Goal: Transaction & Acquisition: Purchase product/service

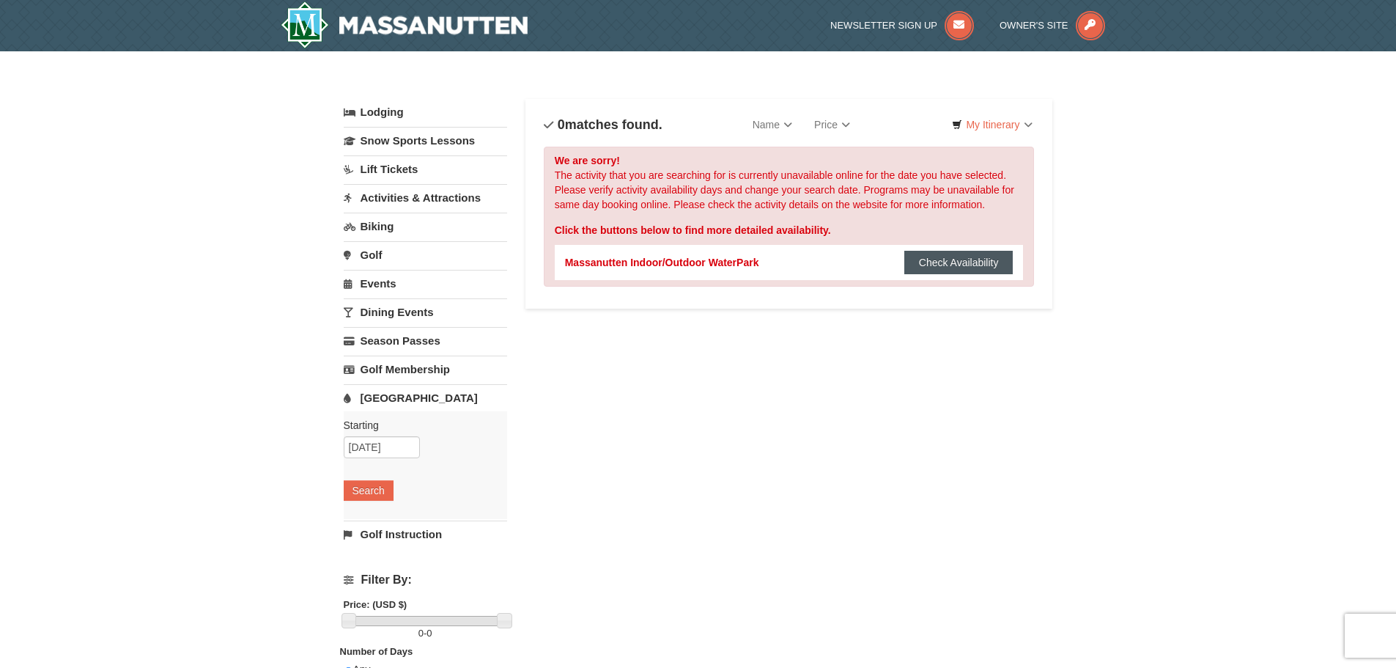
click at [992, 267] on button "Check Availability" at bounding box center [958, 262] width 109 height 23
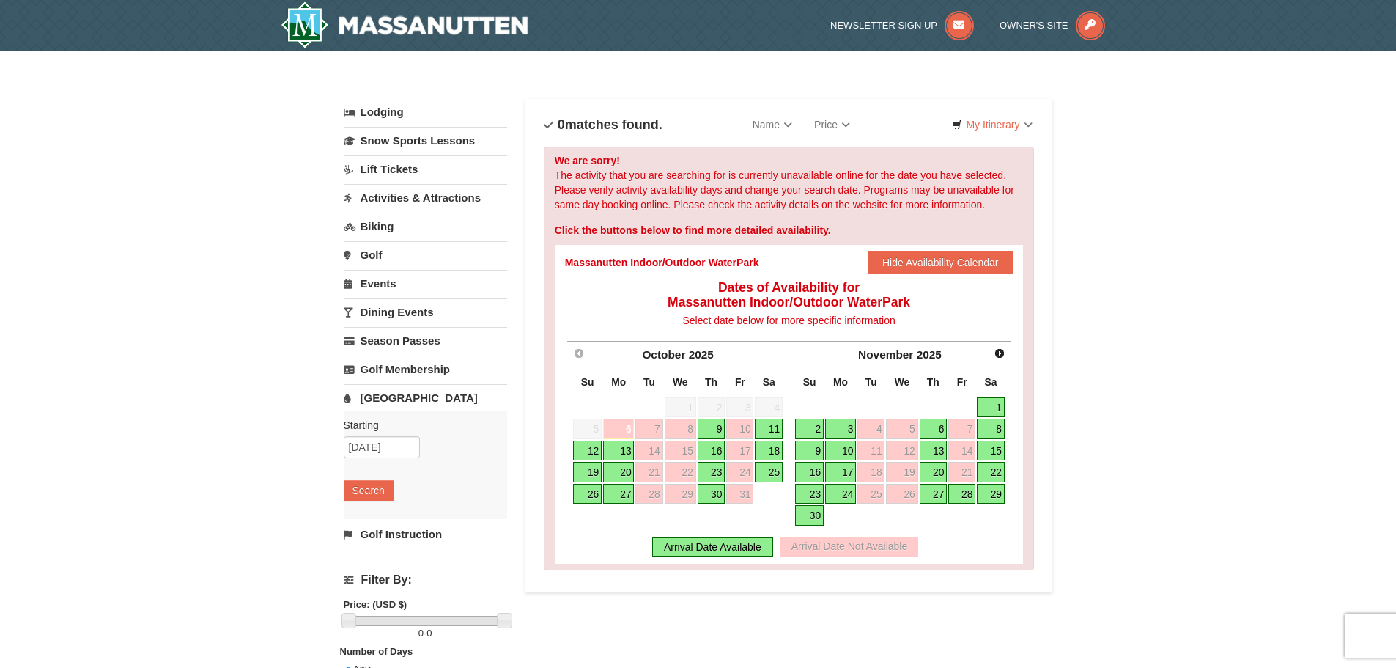
click at [718, 432] on link "9" at bounding box center [712, 429] width 28 height 21
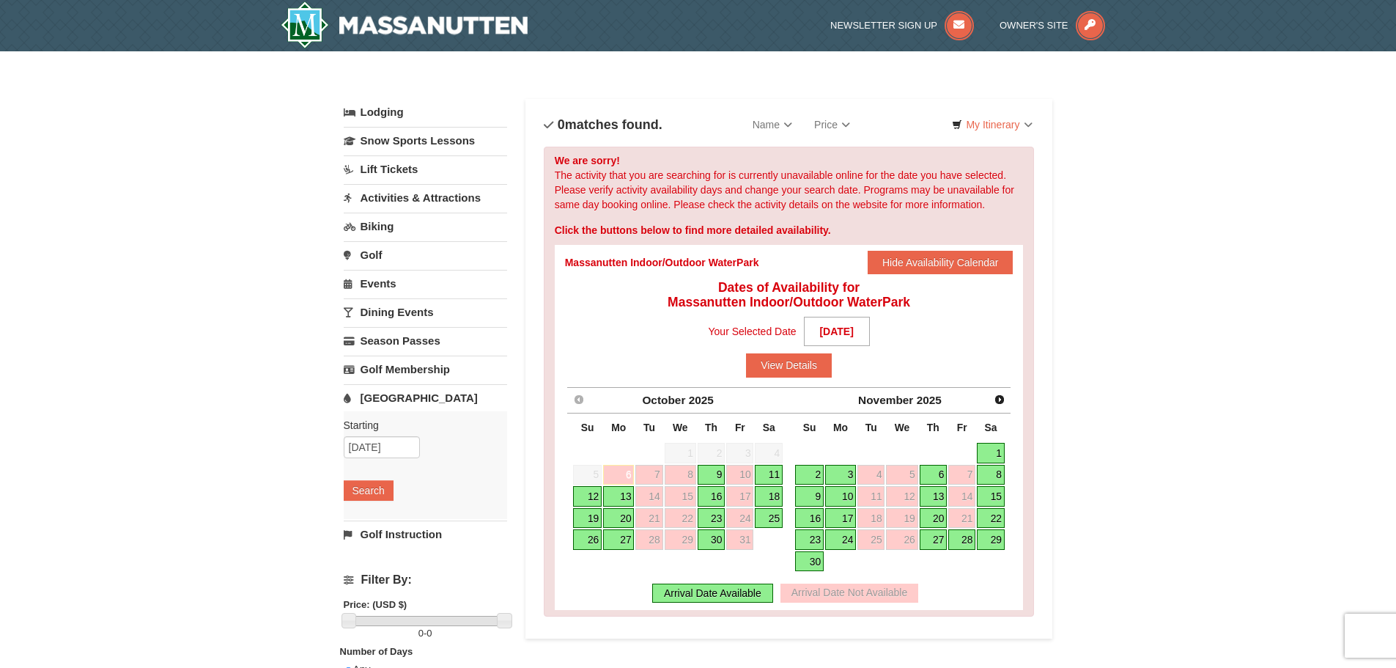
click at [736, 592] on div "Arrival Date Available" at bounding box center [712, 592] width 121 height 19
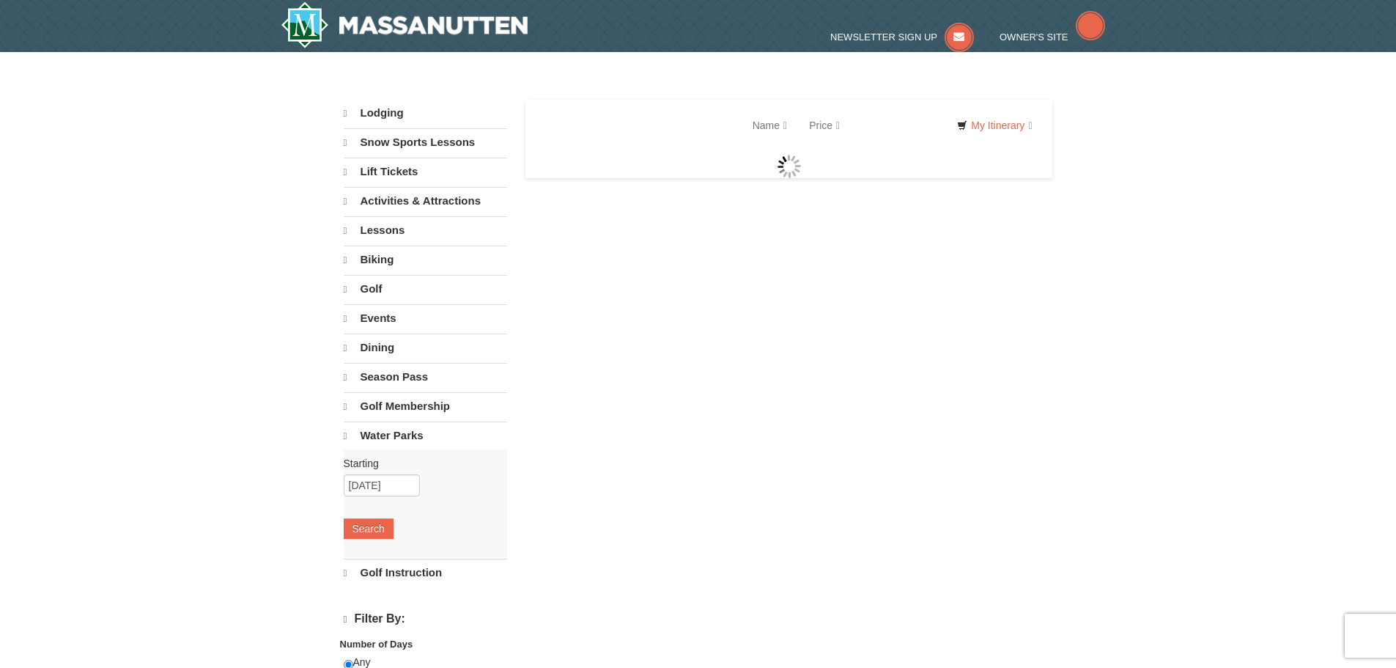
select select "10"
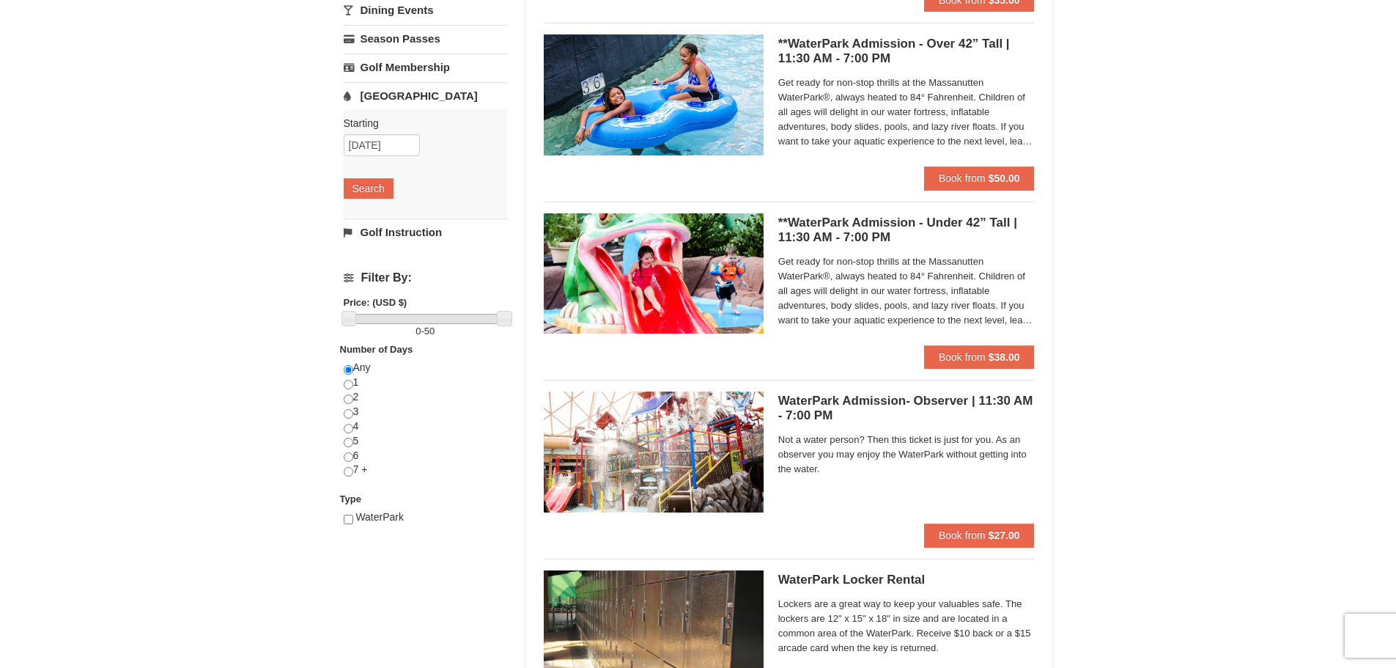
scroll to position [220, 0]
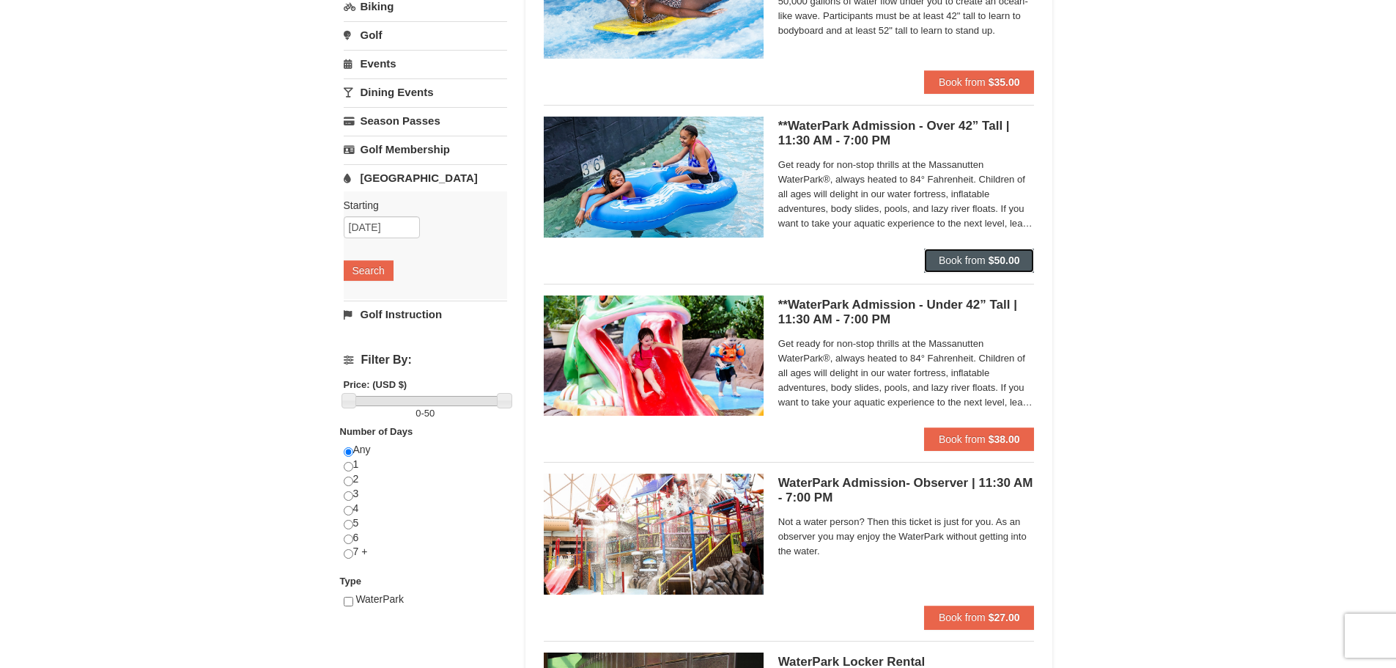
click at [979, 251] on button "Book from $50.00" at bounding box center [979, 259] width 111 height 23
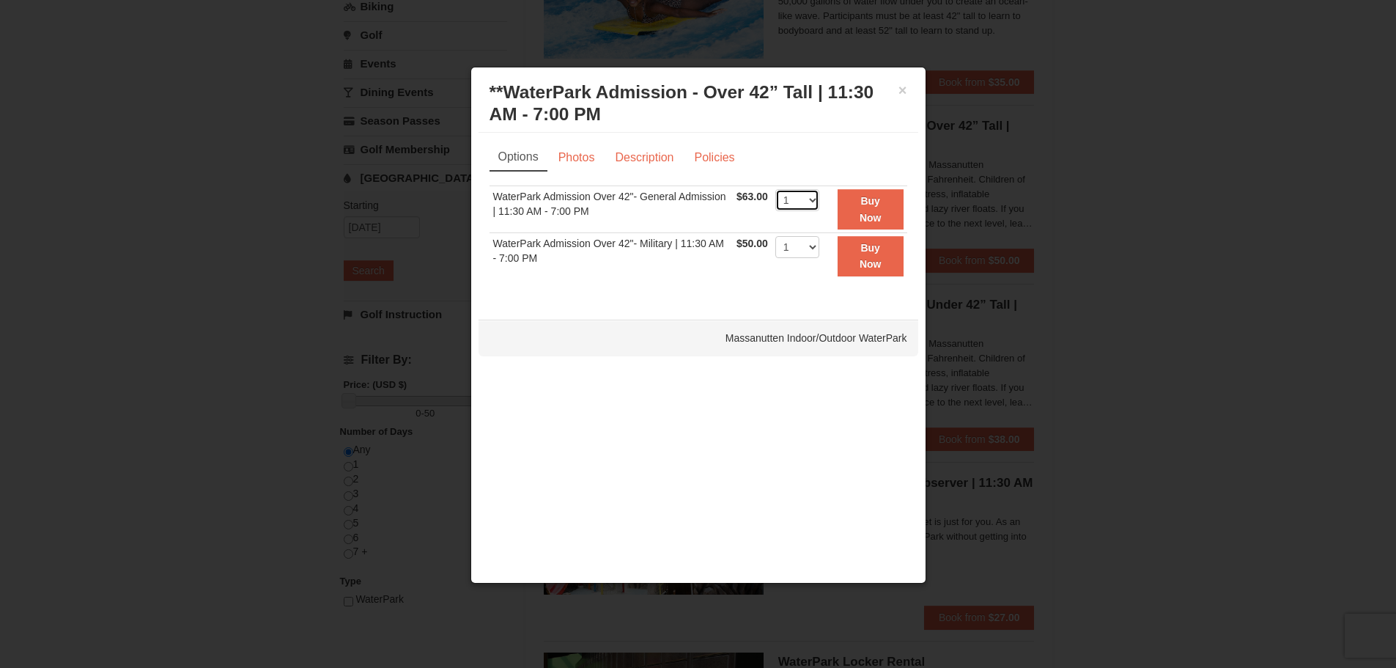
click at [806, 196] on select "1 2 3 4 5 6 7 8 9 10 11 12 13 14 15 16 17 18 19 20 21 22" at bounding box center [797, 200] width 44 height 22
select select "2"
click at [775, 189] on select "1 2 3 4 5 6 7 8 9 10 11 12 13 14 15 16 17 18 19 20 21 22" at bounding box center [797, 200] width 44 height 22
click at [860, 212] on strong "Buy Now" at bounding box center [871, 209] width 22 height 28
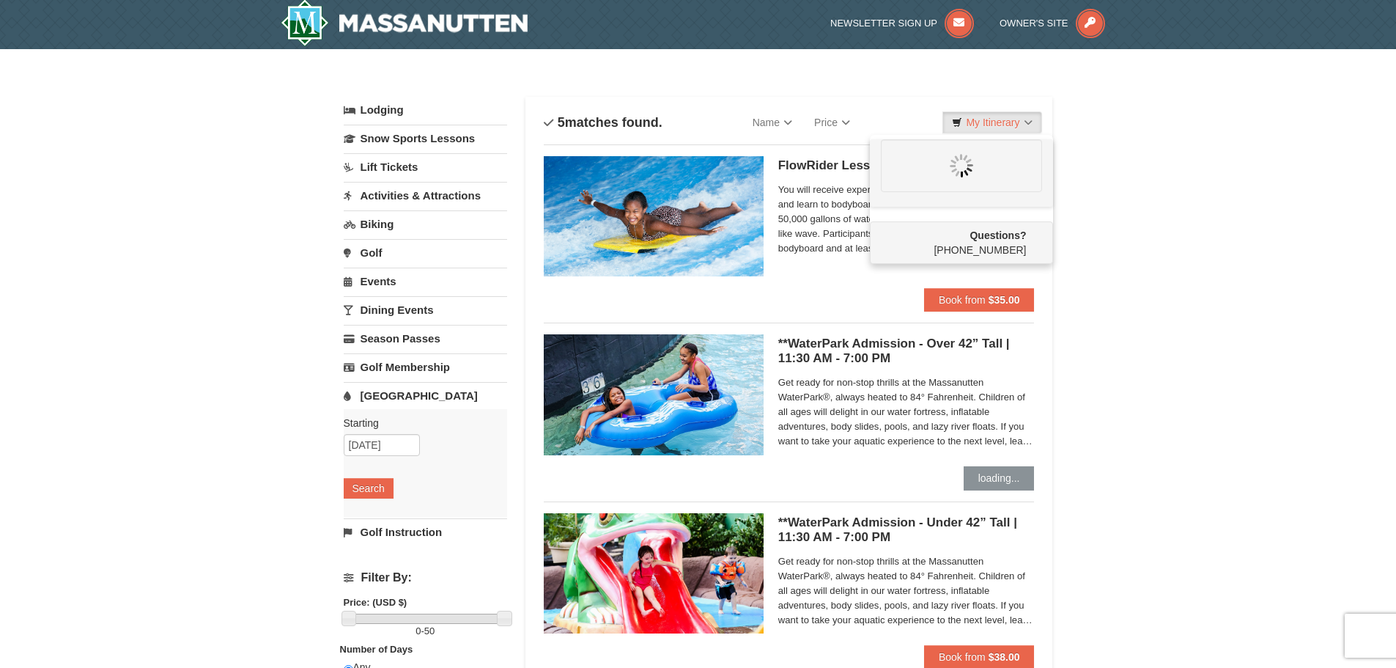
scroll to position [0, 0]
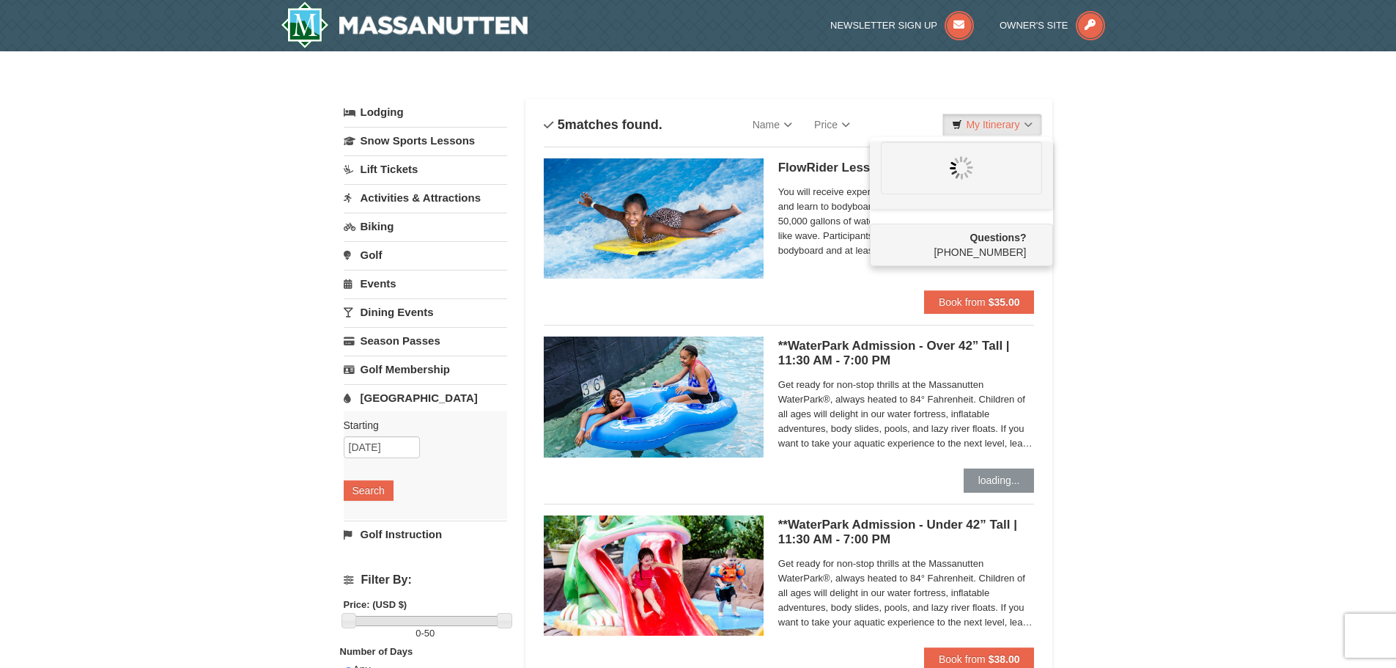
click at [1160, 400] on div "× Categories List Filter My Itinerary Questions? 1-540-289-9441 Lodging Arrival…" at bounding box center [698, 565] width 1396 height 1028
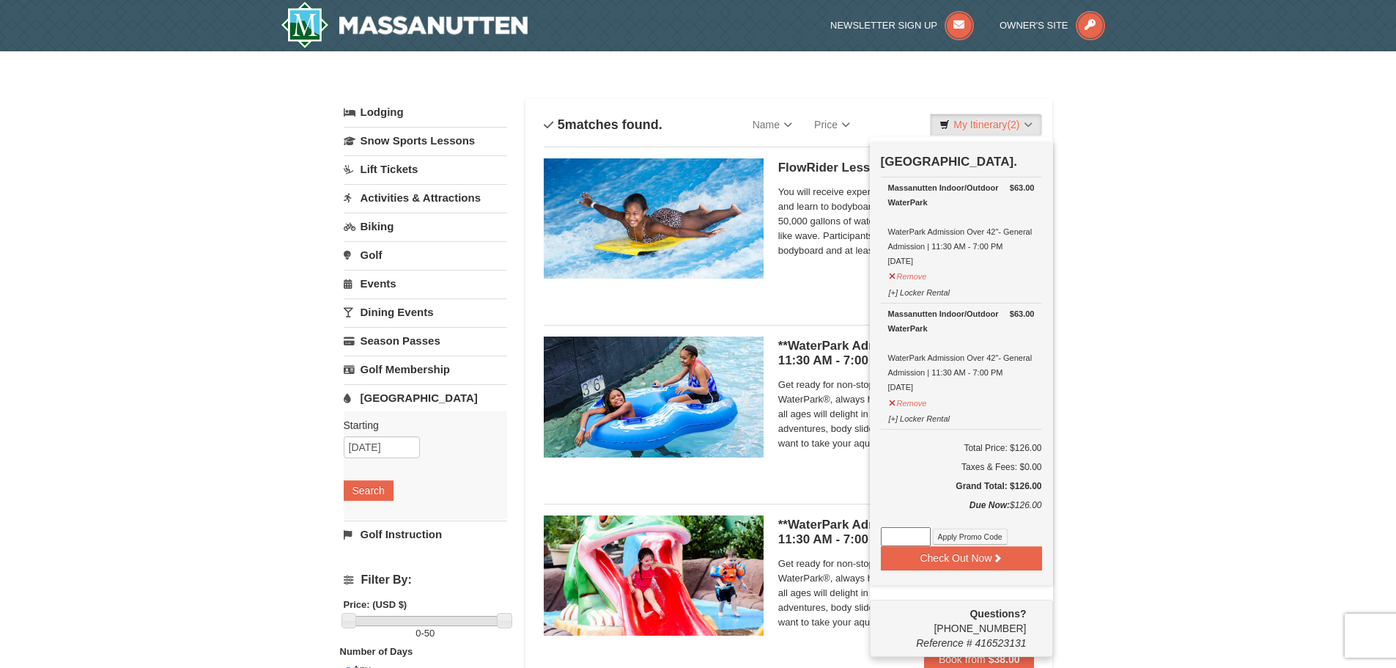
click at [1151, 385] on div "× Categories List Filter My Itinerary (2) Check Out Now Water Park Pass. $63.00…" at bounding box center [698, 565] width 1396 height 1028
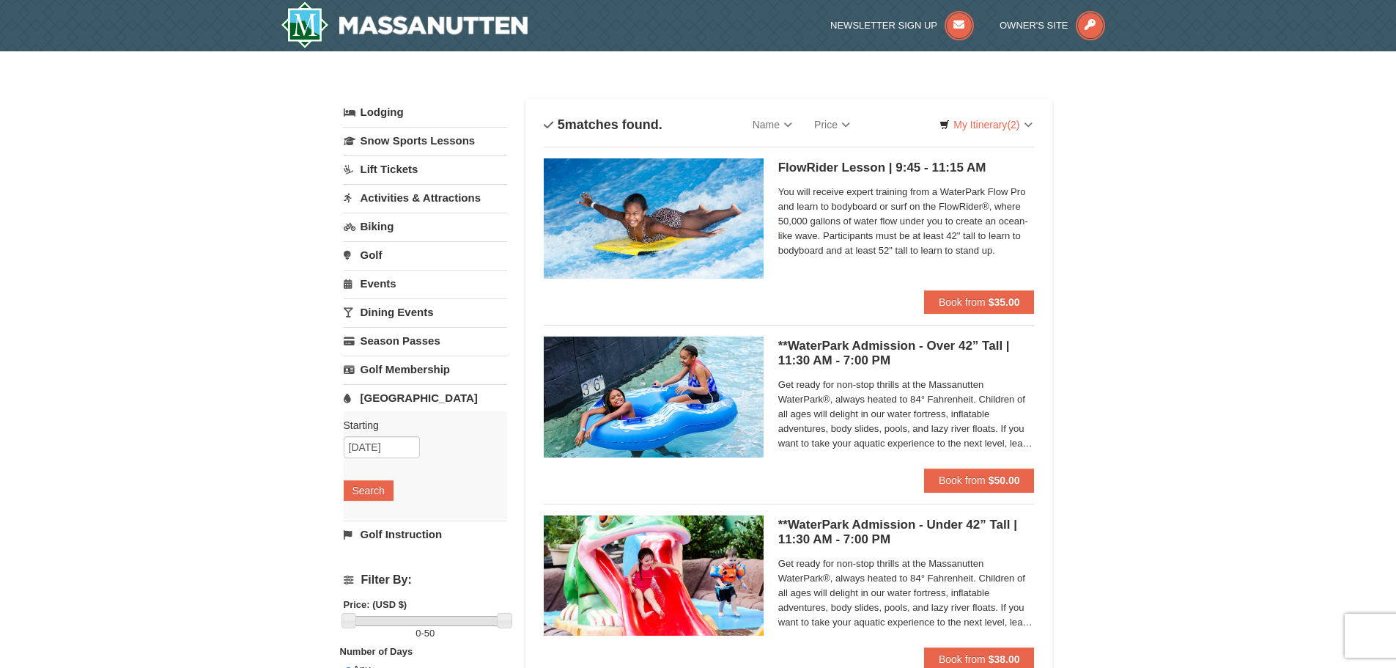
click at [767, 391] on div "**WaterPark Admission - Over 42” Tall | 11:30 AM - 7:00 PM Massanutten Indoor/O…" at bounding box center [789, 402] width 491 height 132
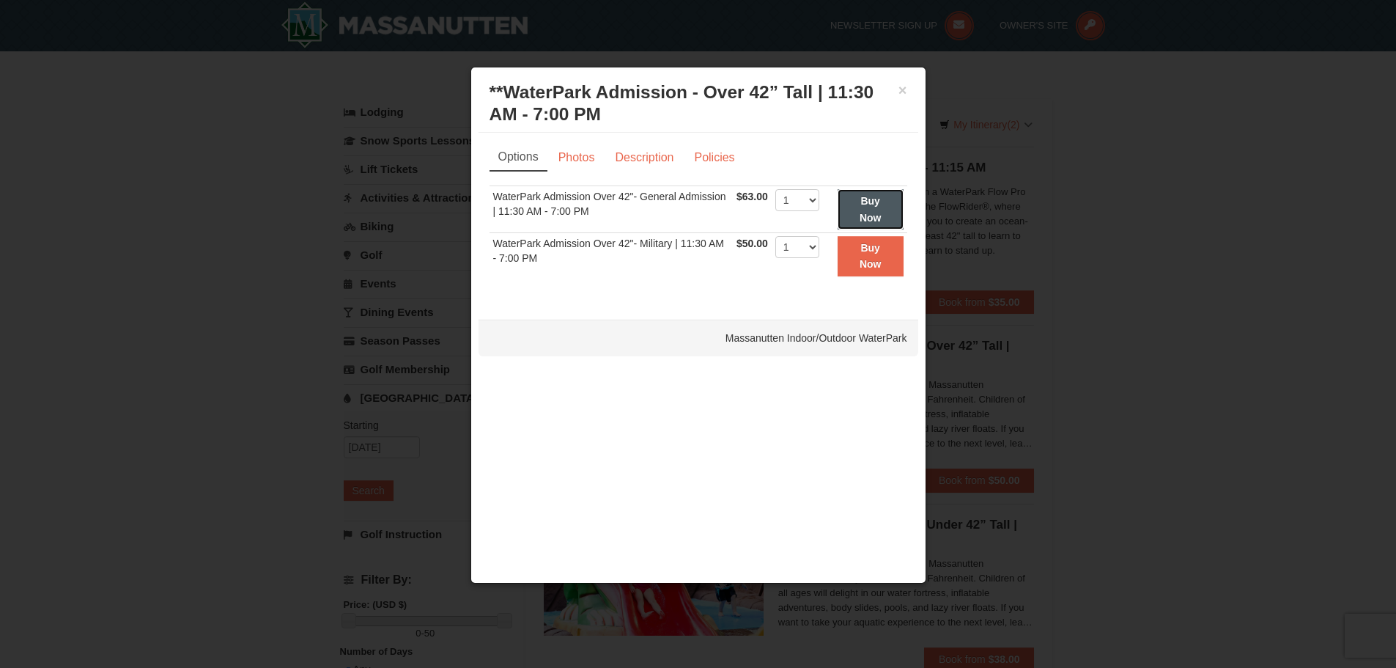
click at [879, 218] on strong "Buy Now" at bounding box center [871, 209] width 22 height 28
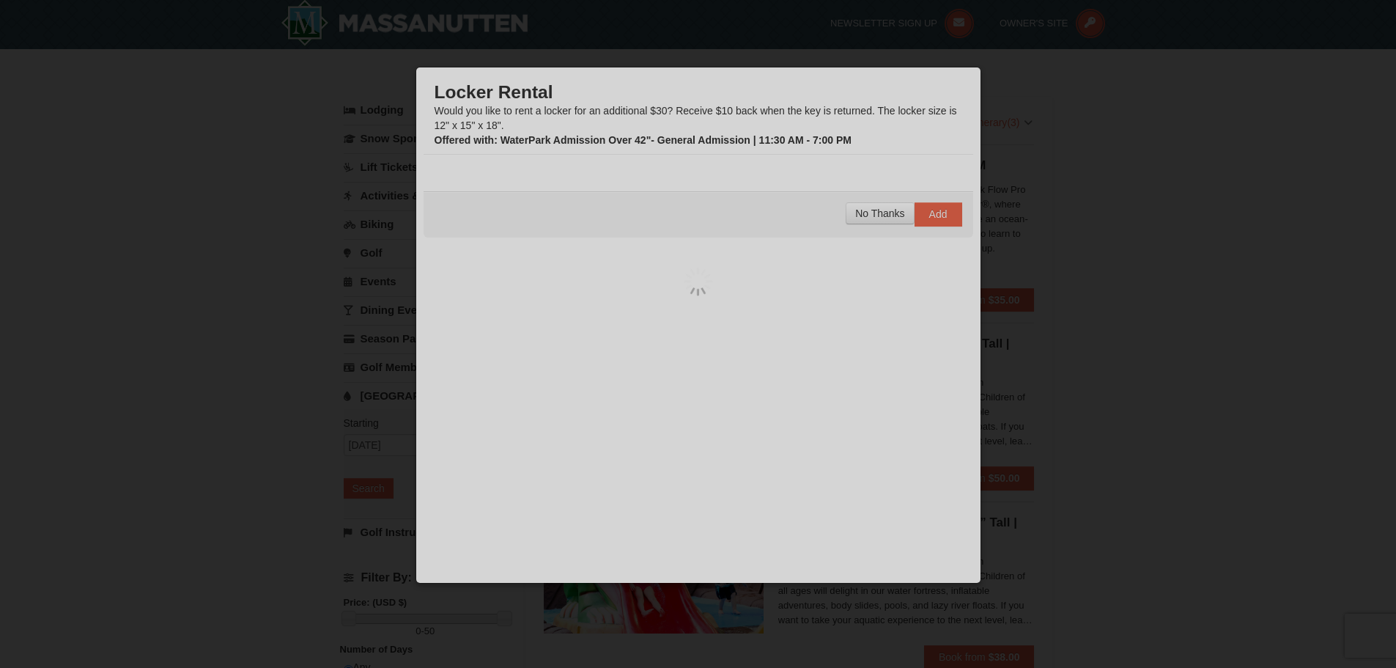
scroll to position [4, 0]
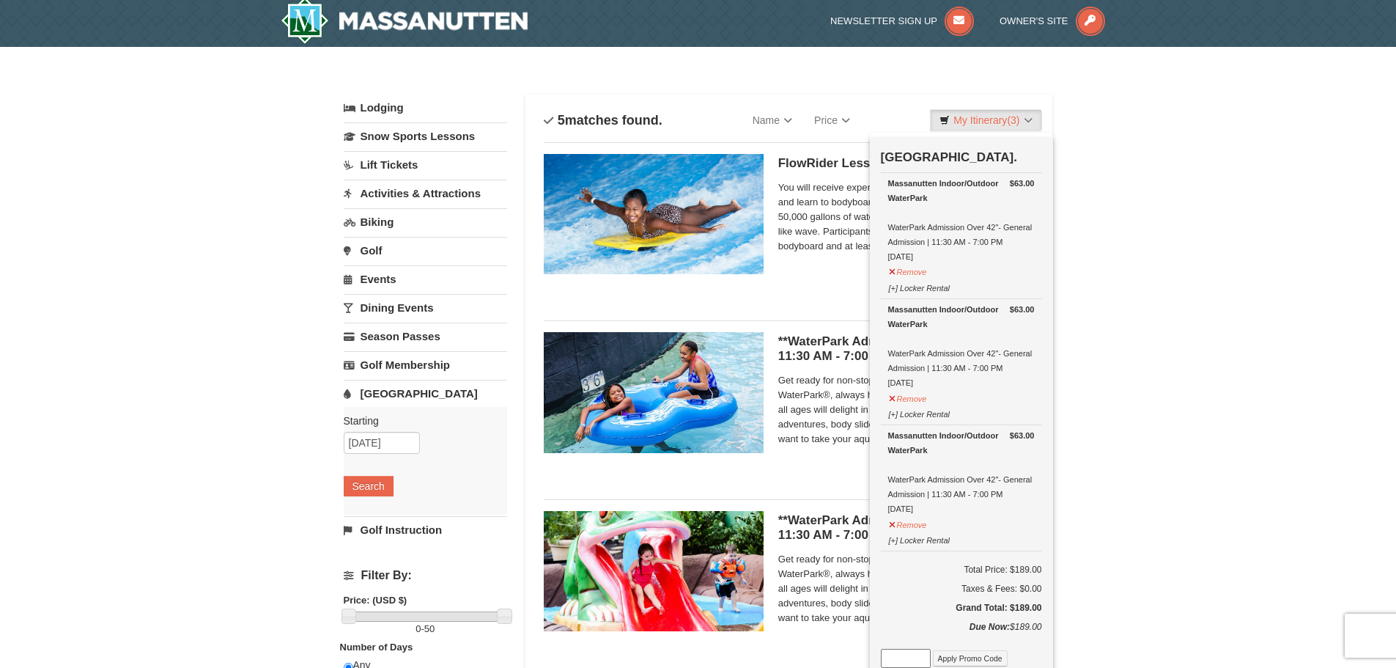
click at [725, 370] on img at bounding box center [654, 392] width 220 height 120
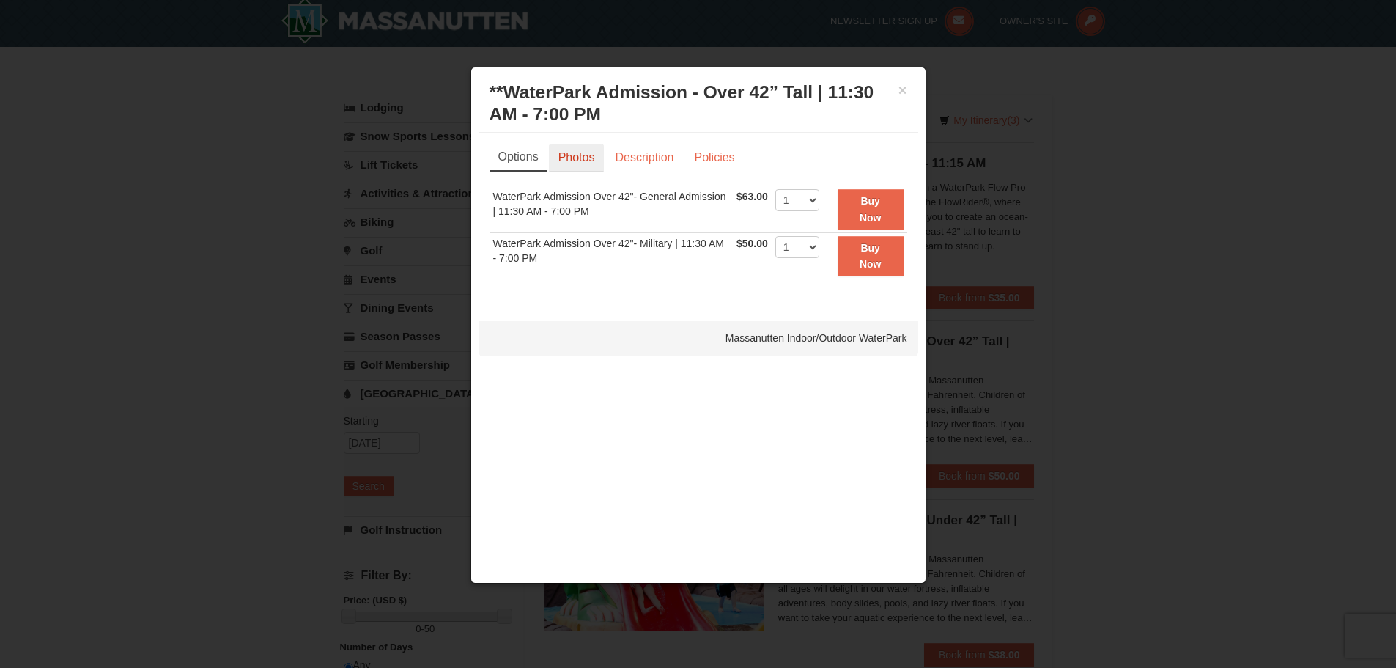
click at [583, 151] on link "Photos" at bounding box center [577, 158] width 56 height 28
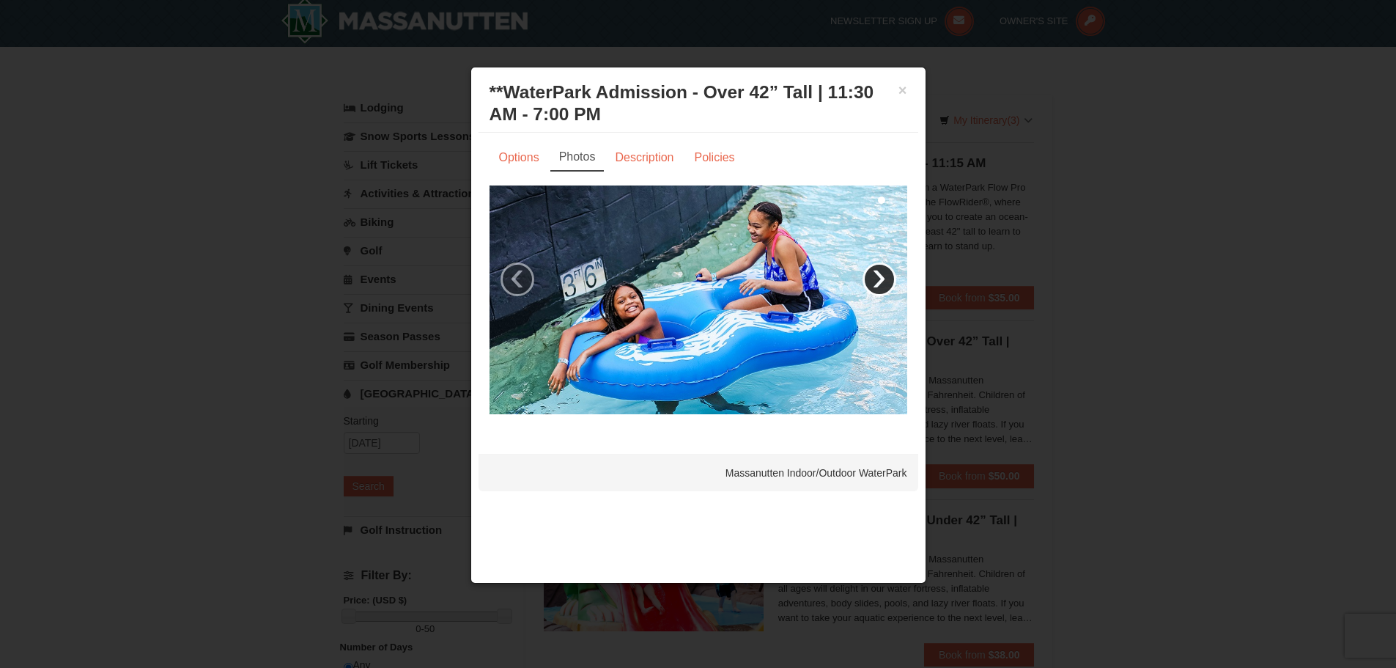
click at [866, 280] on link "›" at bounding box center [880, 279] width 34 height 34
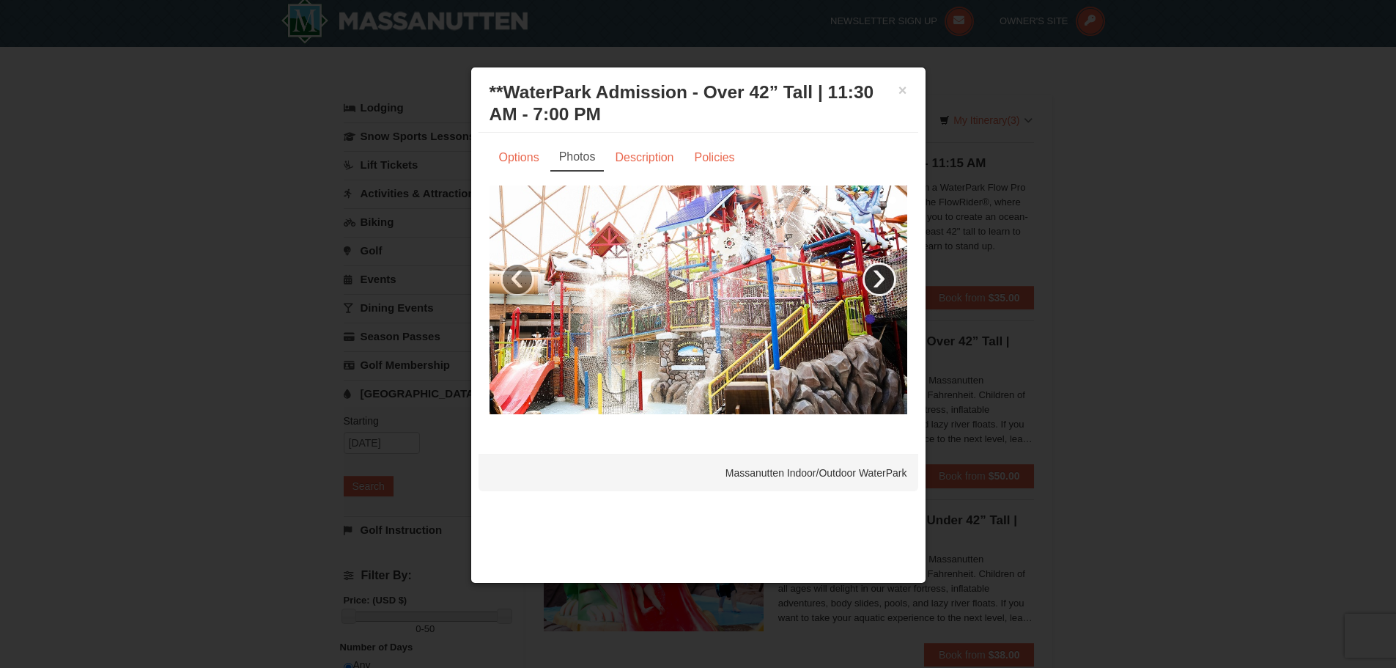
click at [869, 281] on link "›" at bounding box center [880, 279] width 34 height 34
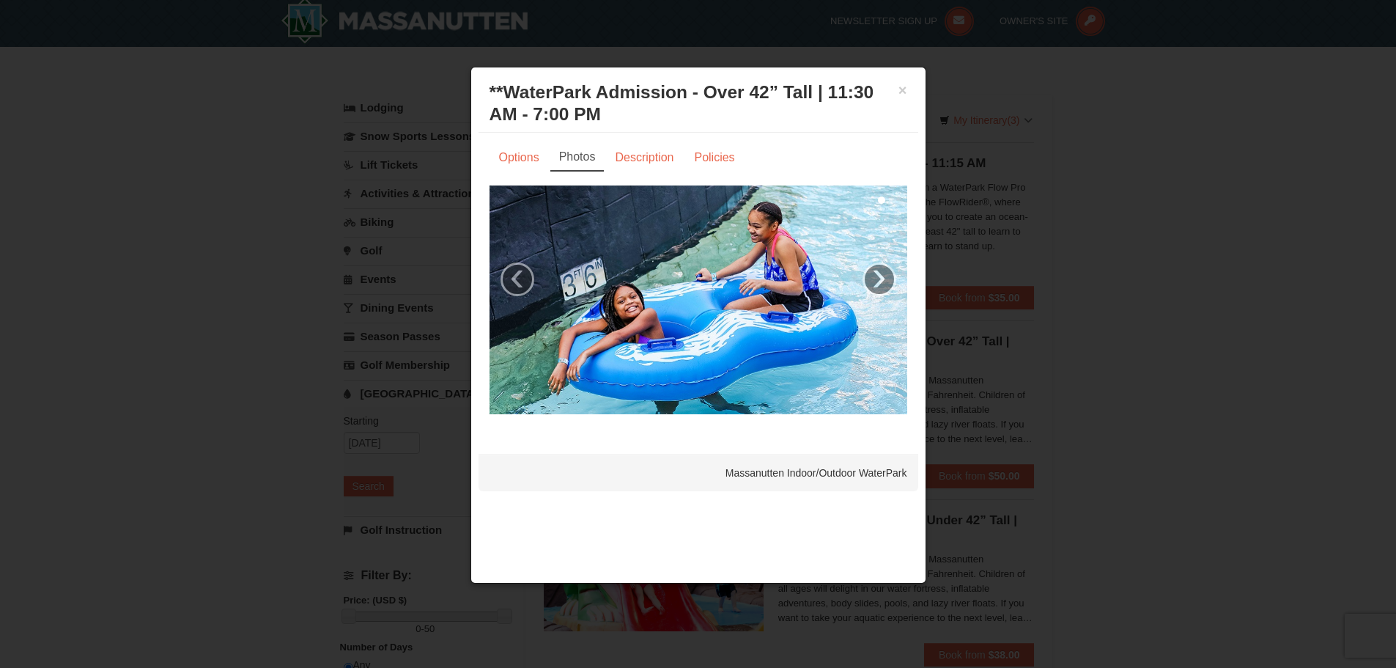
click at [902, 81] on h3 "**WaterPark Admission - Over 42” Tall | 11:30 AM - 7:00 PM Massanutten Indoor/O…" at bounding box center [699, 103] width 418 height 44
click at [907, 86] on button "×" at bounding box center [903, 90] width 9 height 15
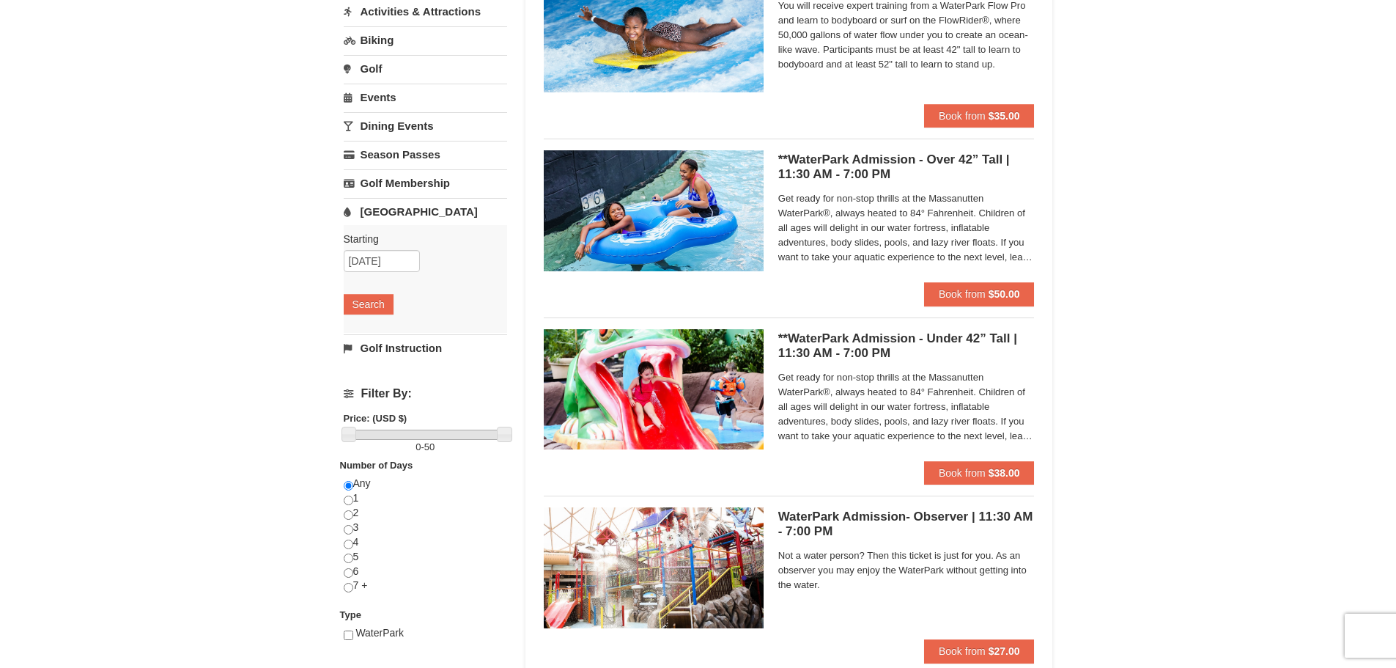
scroll to position [0, 0]
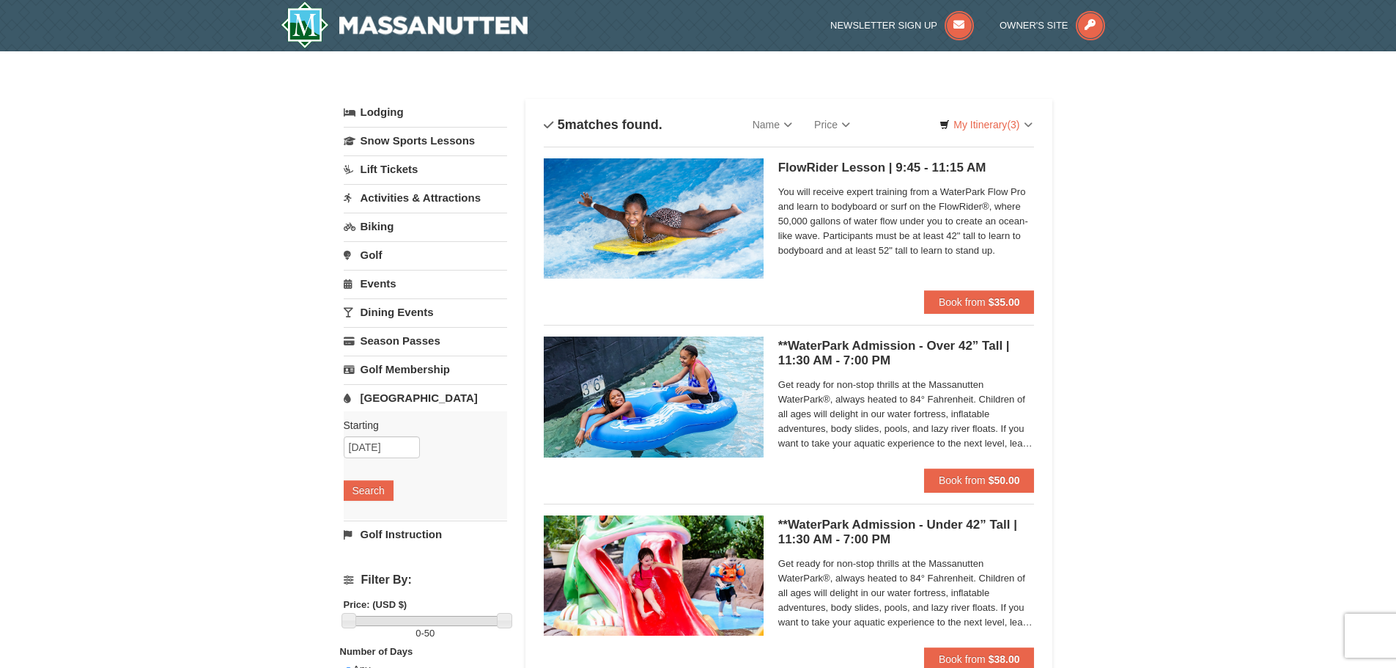
click at [449, 402] on link "[GEOGRAPHIC_DATA]" at bounding box center [425, 397] width 163 height 27
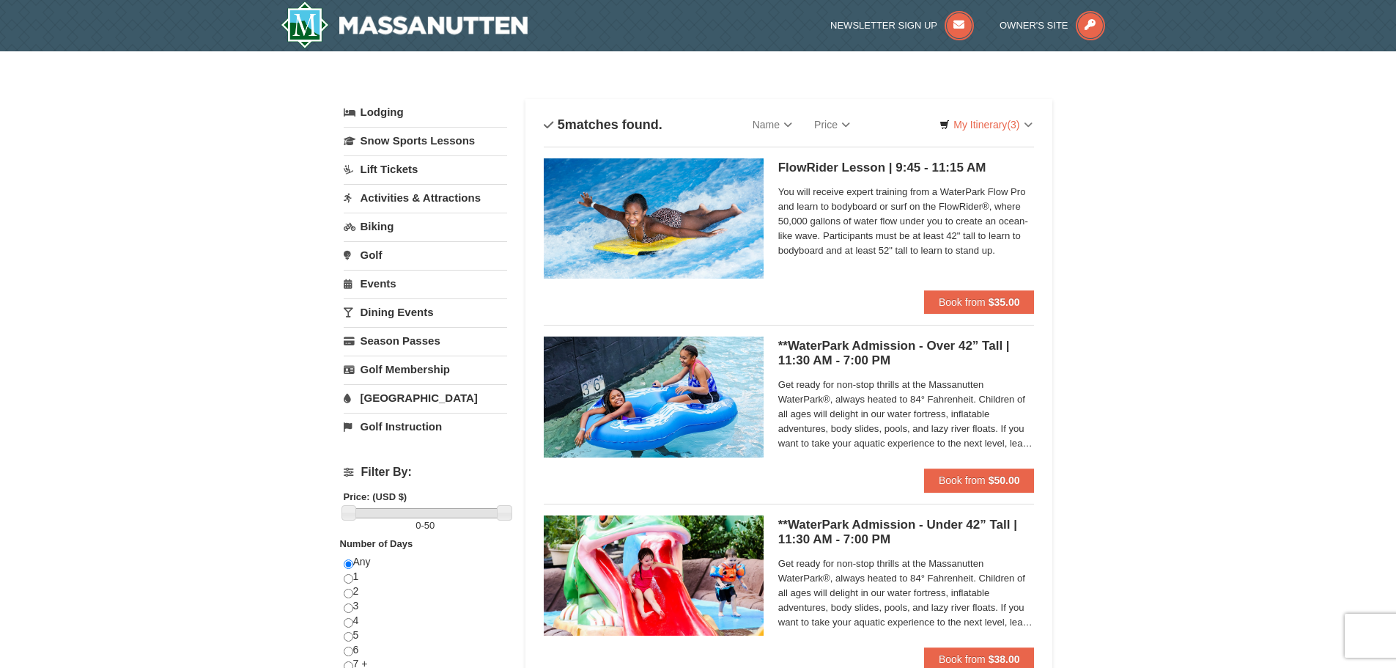
click at [450, 402] on link "[GEOGRAPHIC_DATA]" at bounding box center [425, 397] width 163 height 27
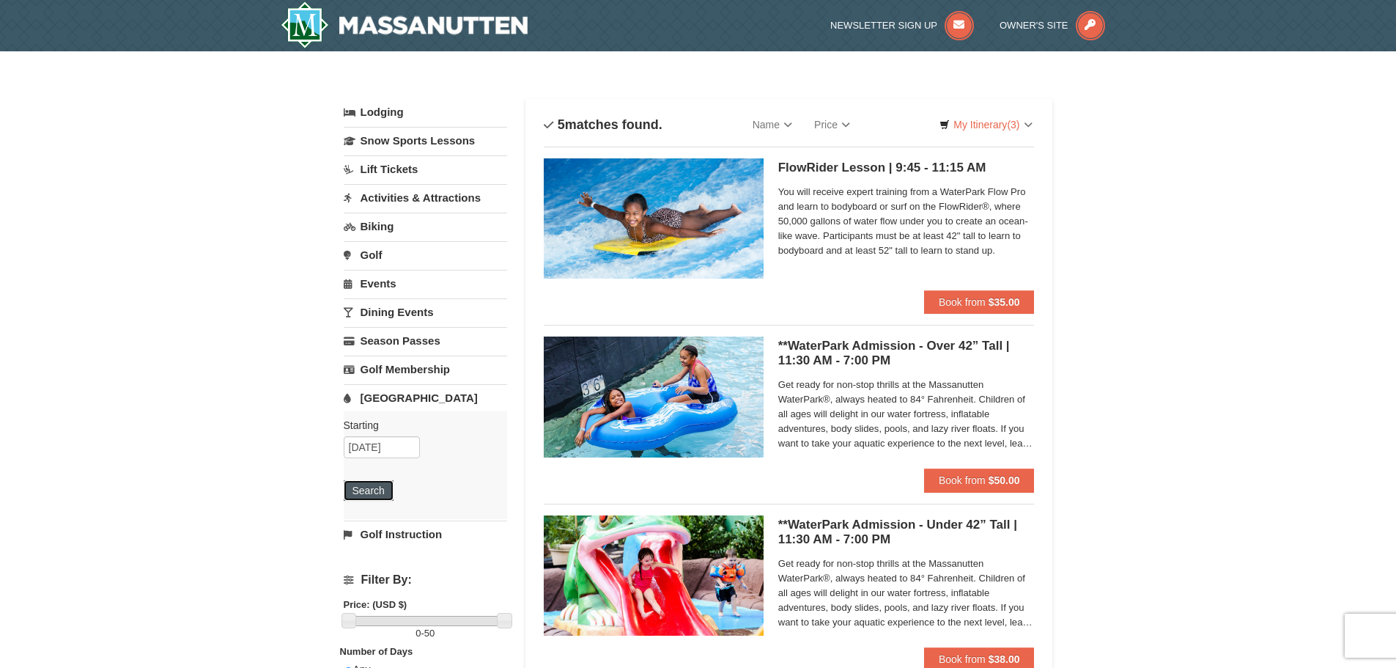
click at [370, 481] on button "Search" at bounding box center [369, 490] width 50 height 21
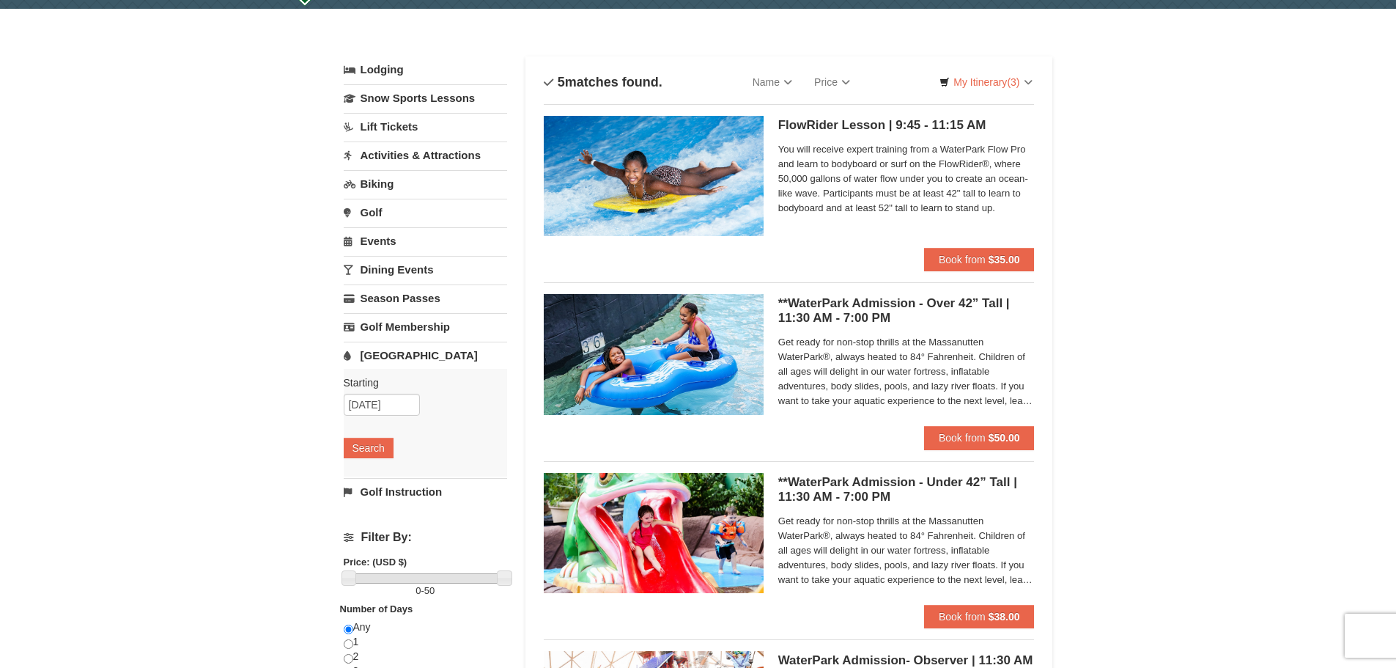
scroll to position [147, 0]
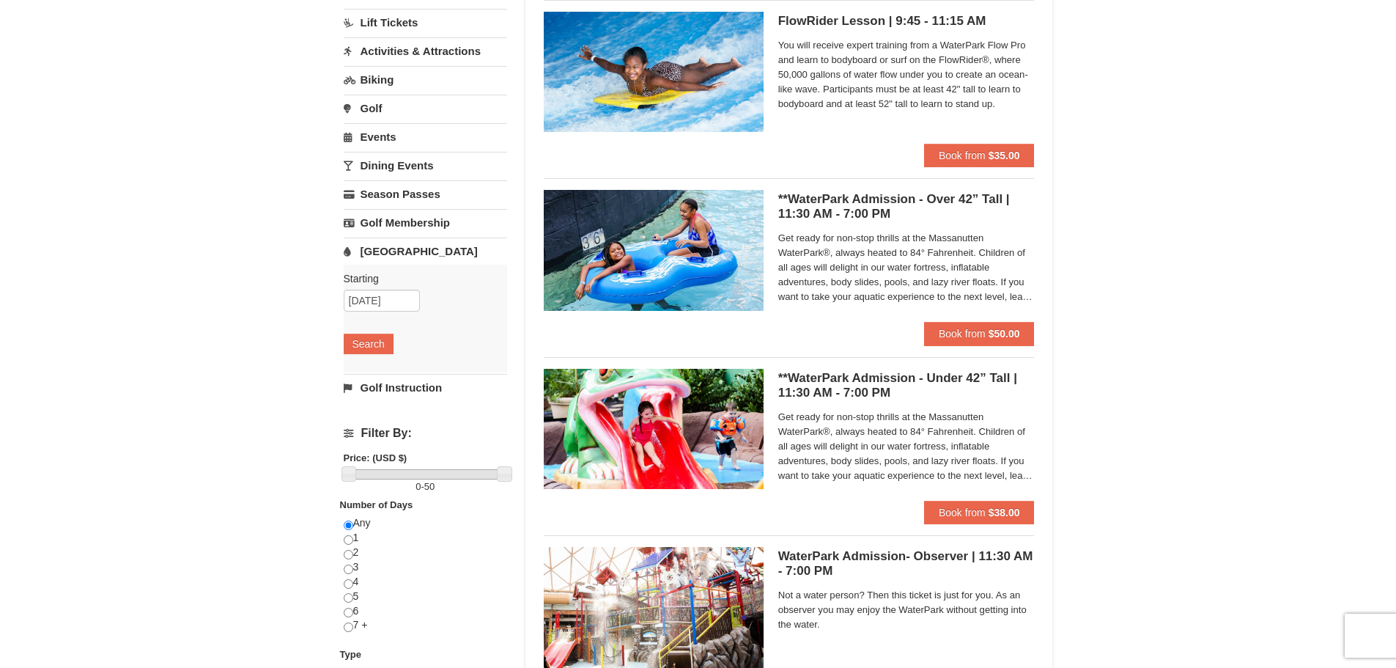
click at [965, 320] on div "**WaterPark Admission - Over 42” Tall | 11:30 AM - 7:00 PM Massanutten Indoor/O…" at bounding box center [906, 256] width 257 height 132
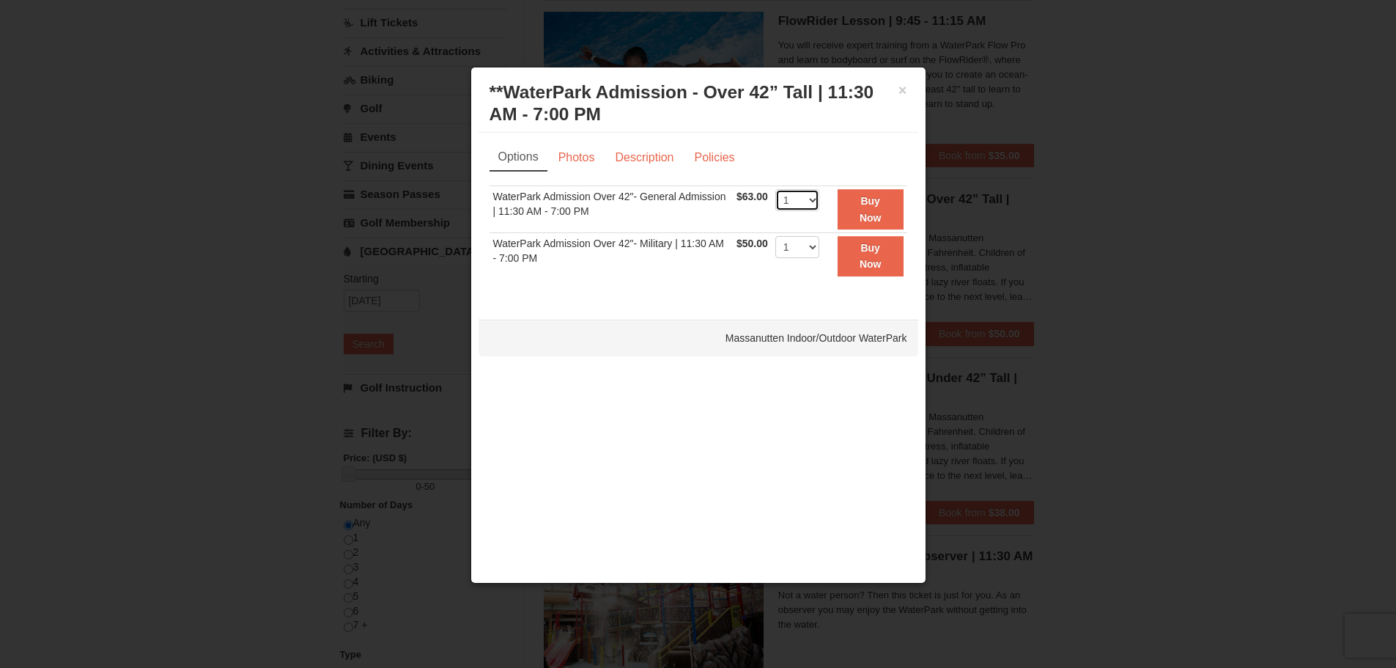
click at [788, 204] on select "1 2 3 4 5 6 7 8 9 10 11 12 13 14 15 16 17 18 19 20 21 22" at bounding box center [797, 200] width 44 height 22
select select "2"
click at [775, 189] on select "1 2 3 4 5 6 7 8 9 10 11 12 13 14 15 16 17 18 19 20 21 22" at bounding box center [797, 200] width 44 height 22
click at [839, 210] on button "Buy Now" at bounding box center [871, 209] width 66 height 40
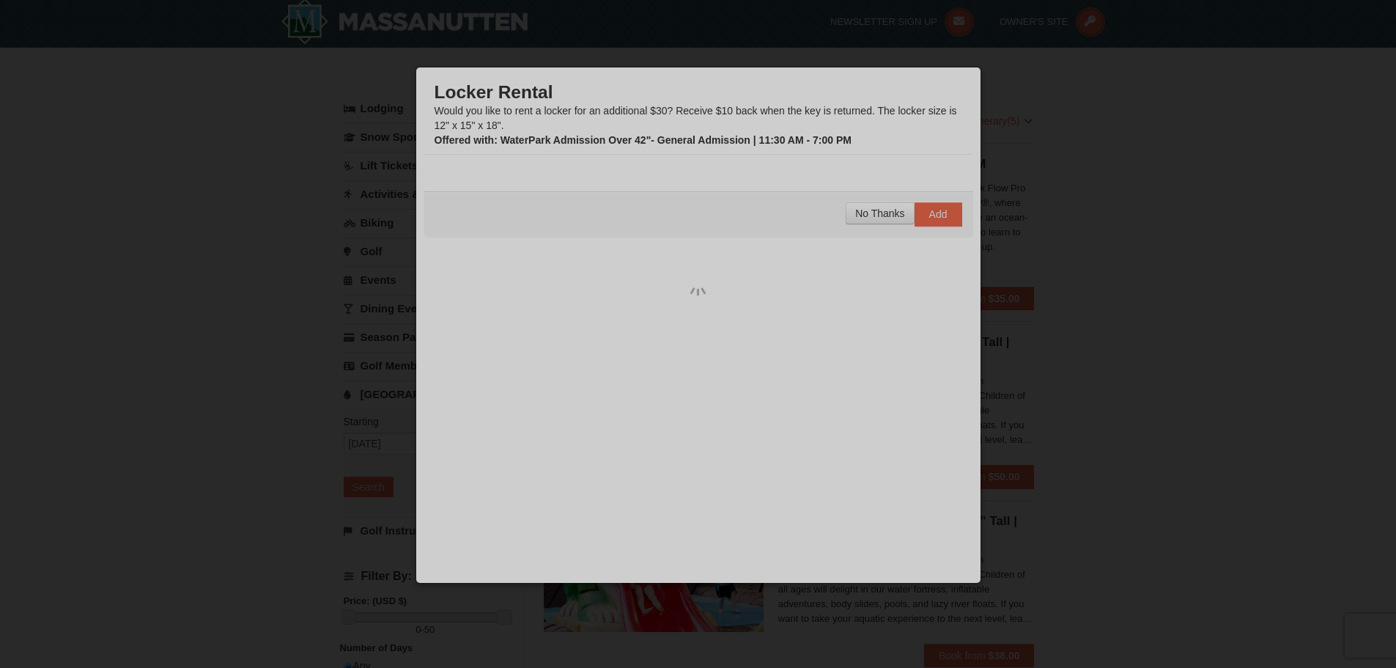
scroll to position [4, 0]
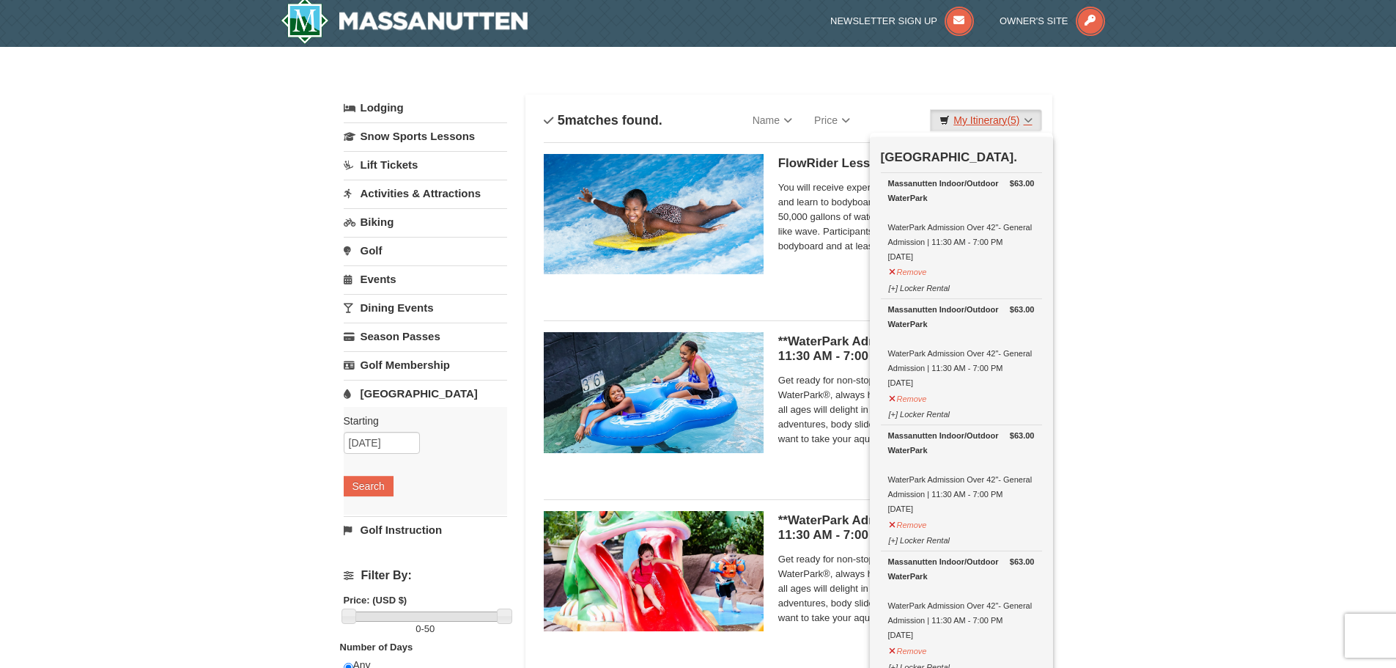
click at [992, 123] on link "My Itinerary (5)" at bounding box center [985, 120] width 111 height 22
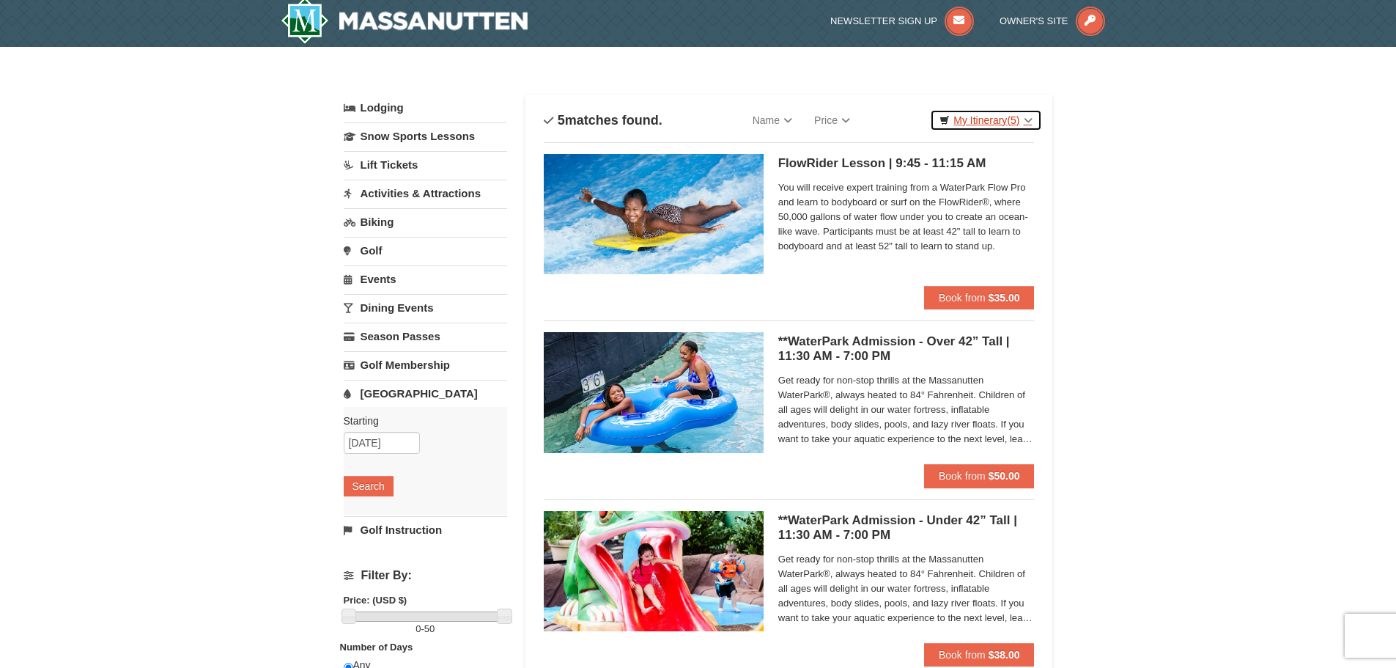
click at [987, 122] on link "My Itinerary (5)" at bounding box center [985, 120] width 111 height 22
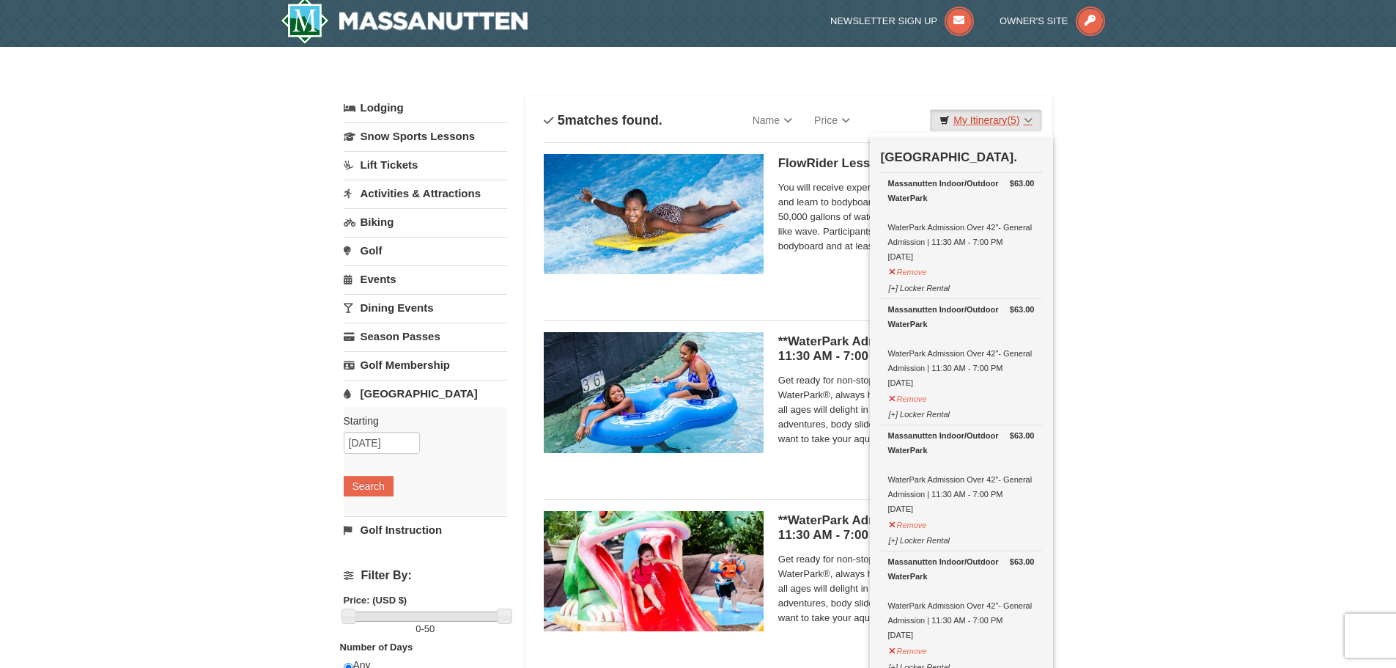
click at [965, 115] on link "My Itinerary (5)" at bounding box center [985, 120] width 111 height 22
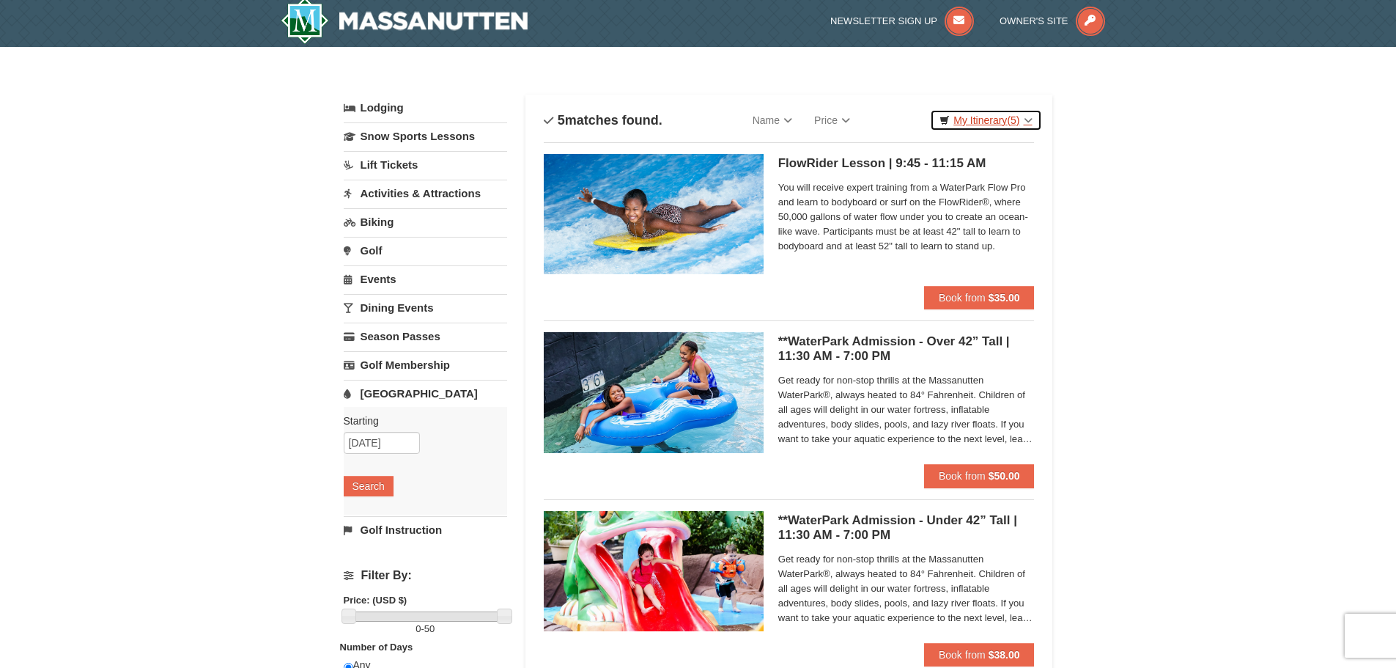
click at [985, 109] on link "My Itinerary (5)" at bounding box center [985, 120] width 111 height 22
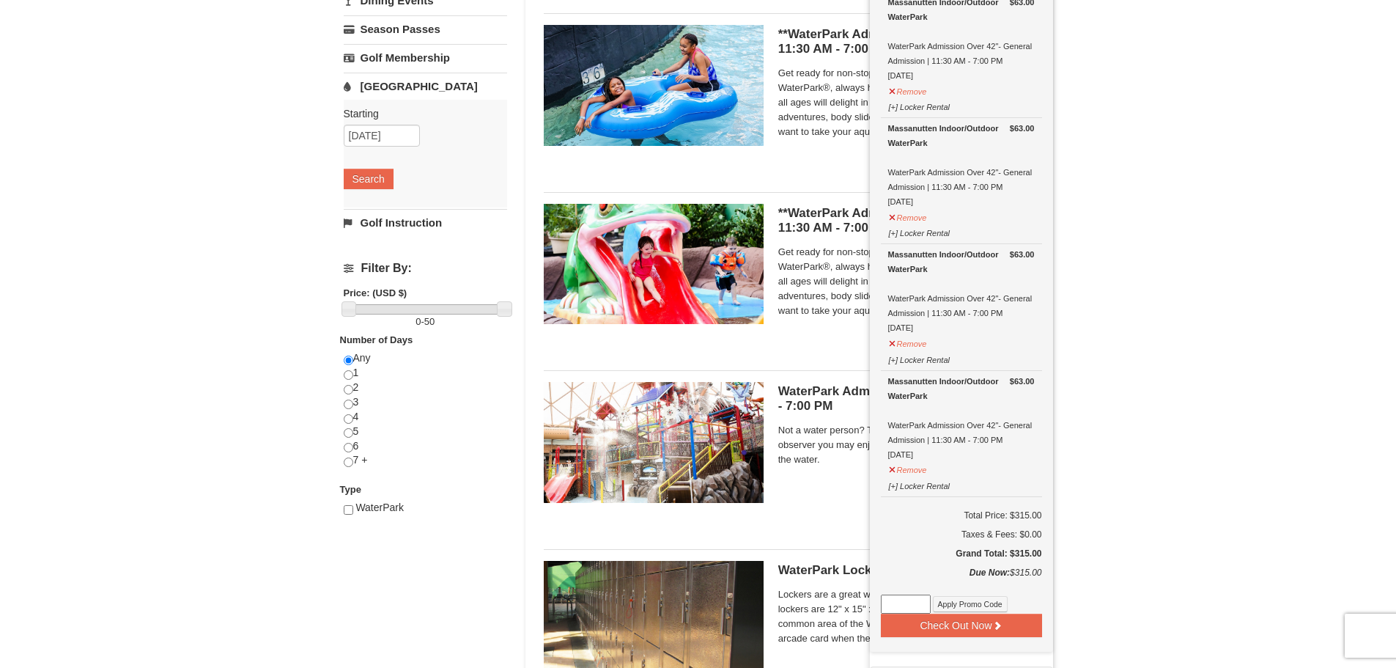
scroll to position [444, 0]
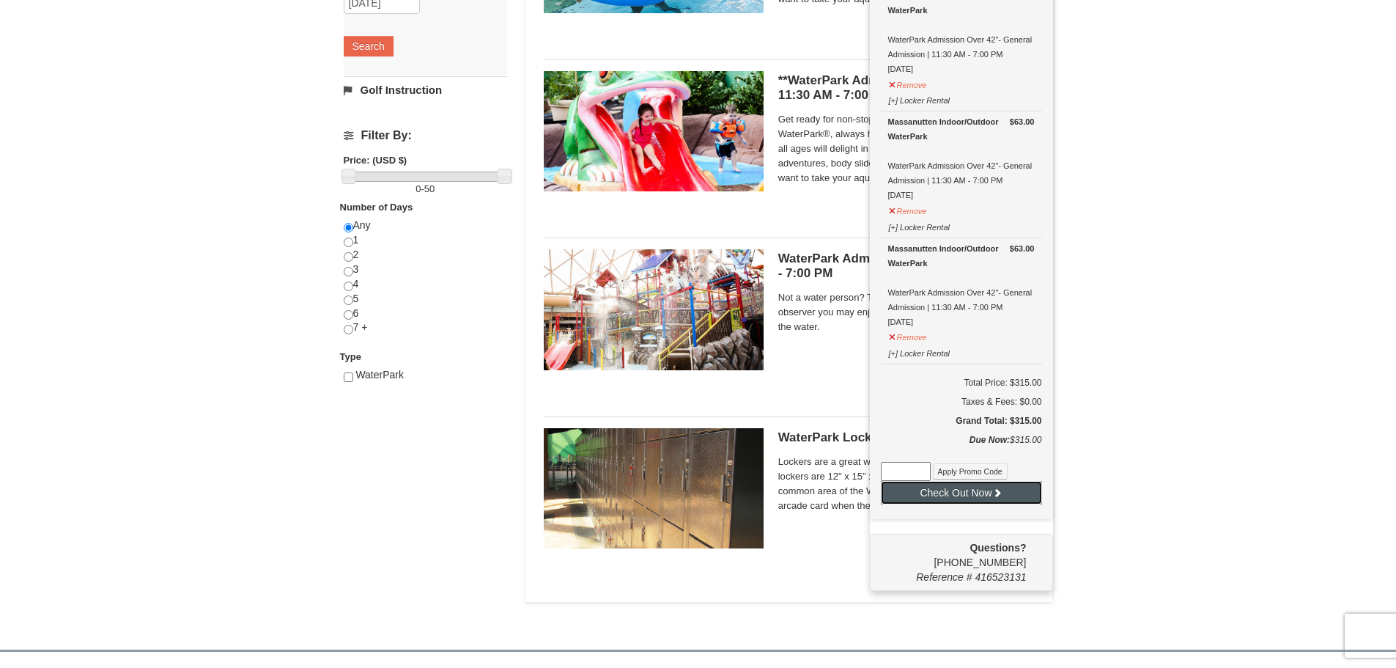
click at [960, 495] on button "Check Out Now" at bounding box center [961, 492] width 161 height 23
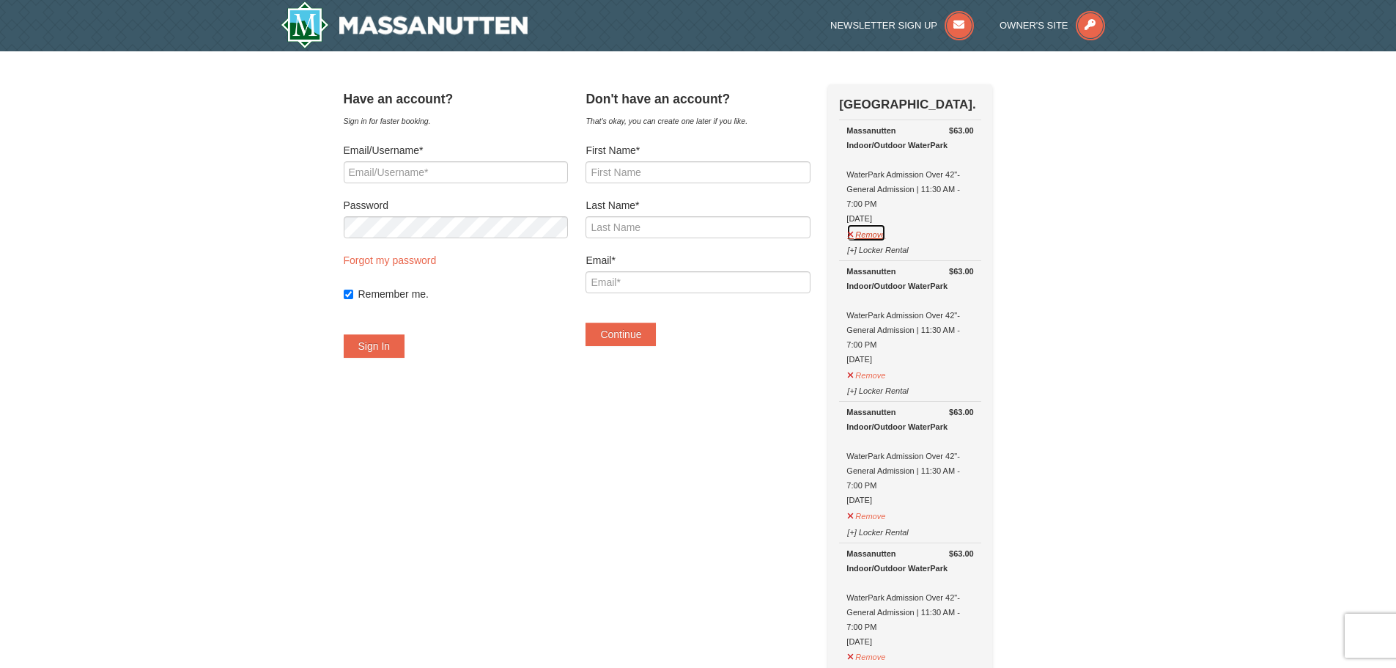
click at [886, 232] on button "Remove" at bounding box center [867, 233] width 40 height 18
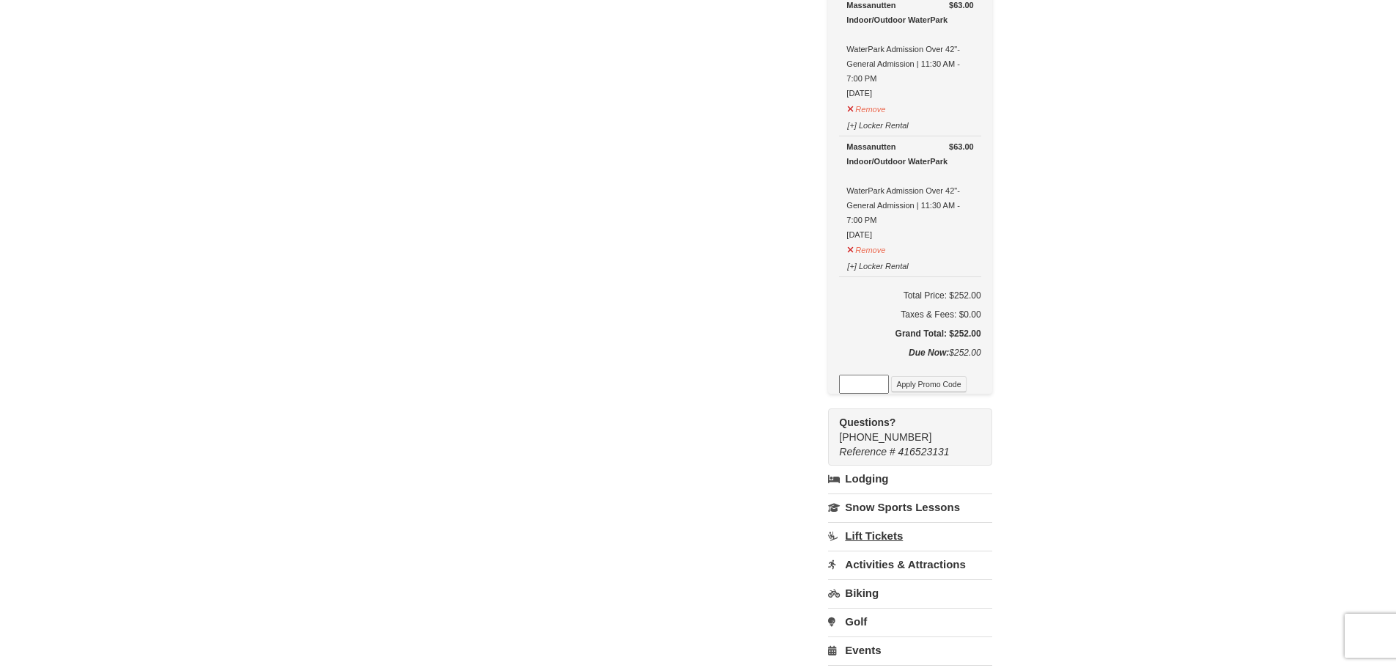
scroll to position [366, 0]
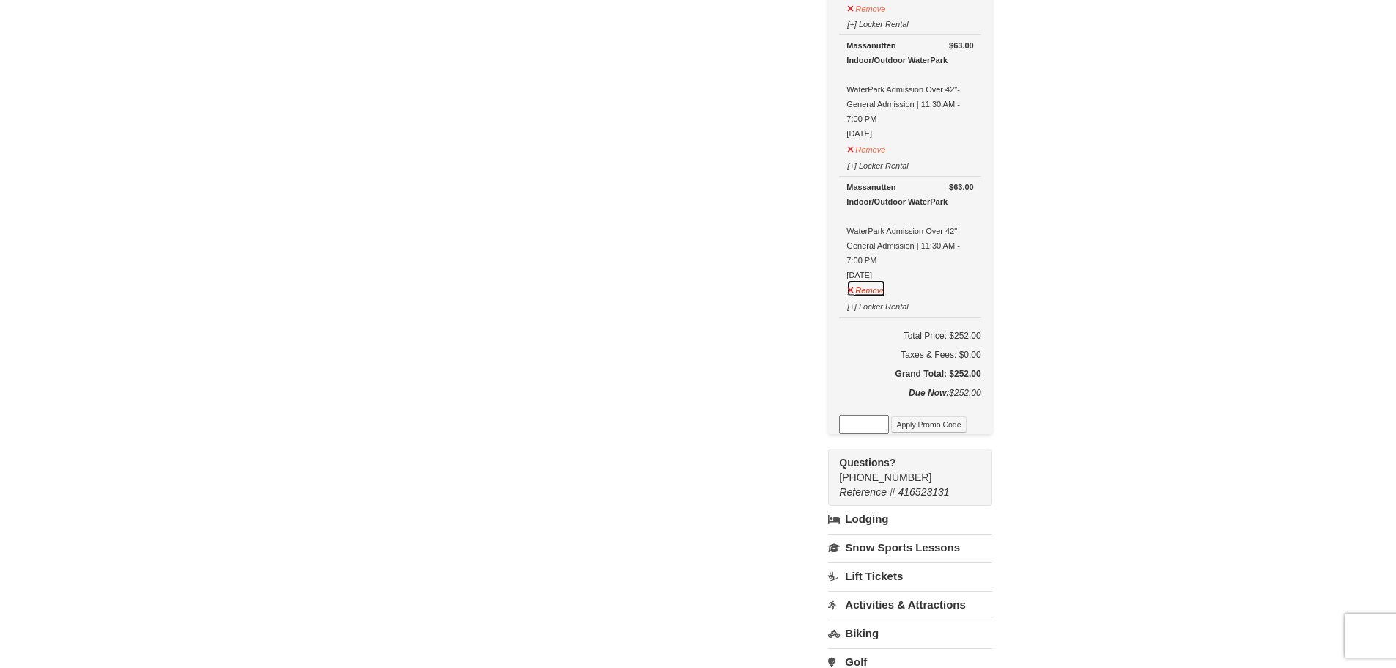
click at [886, 291] on button "Remove" at bounding box center [867, 288] width 40 height 18
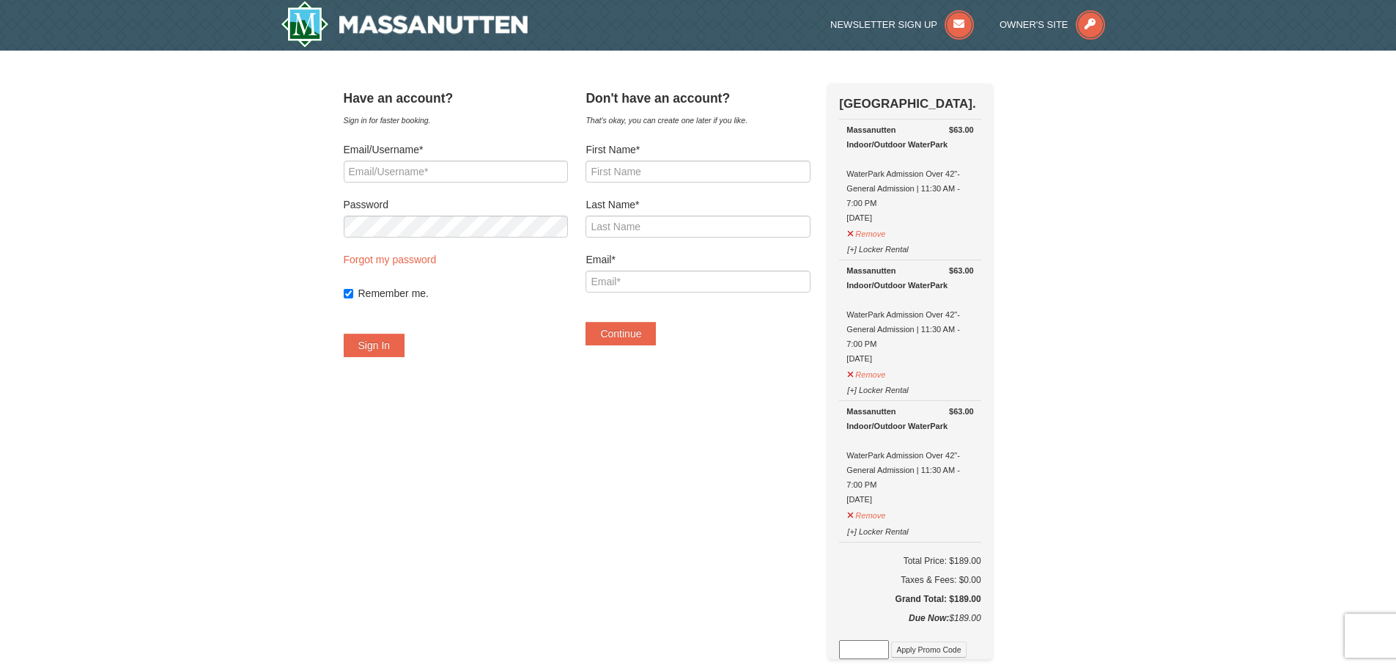
scroll to position [0, 0]
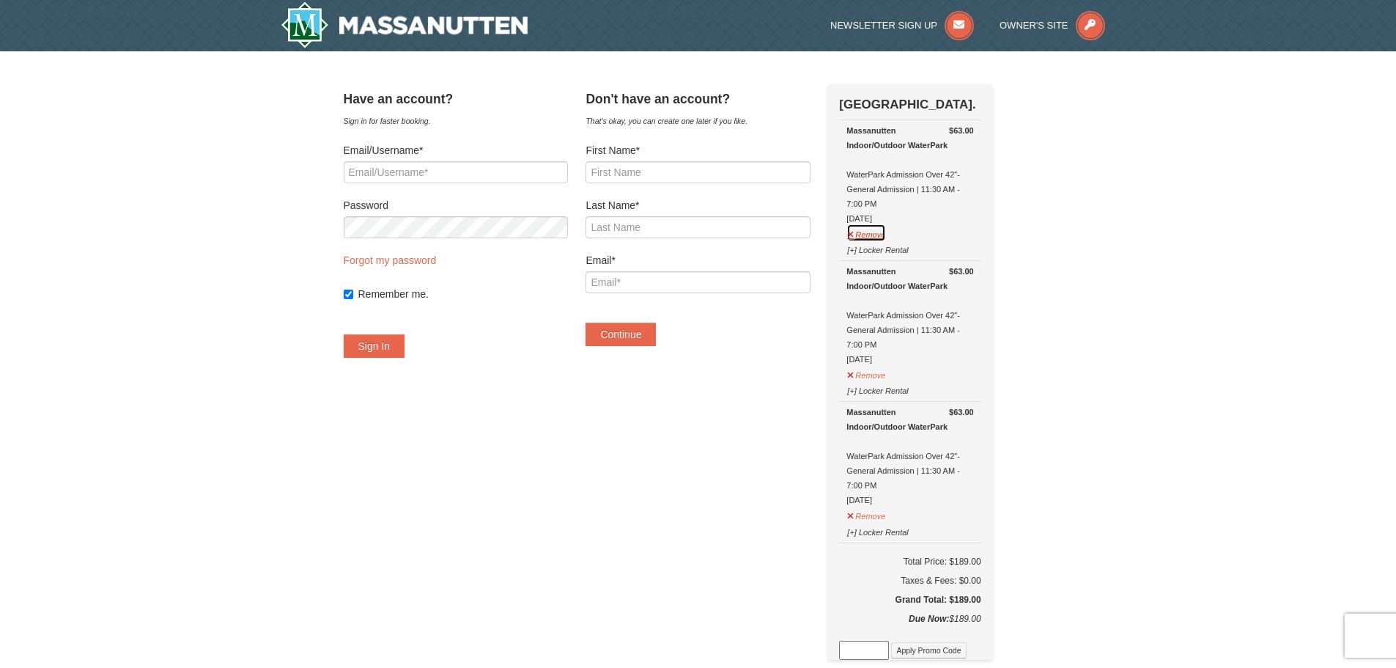
click at [886, 232] on button "Remove" at bounding box center [867, 233] width 40 height 18
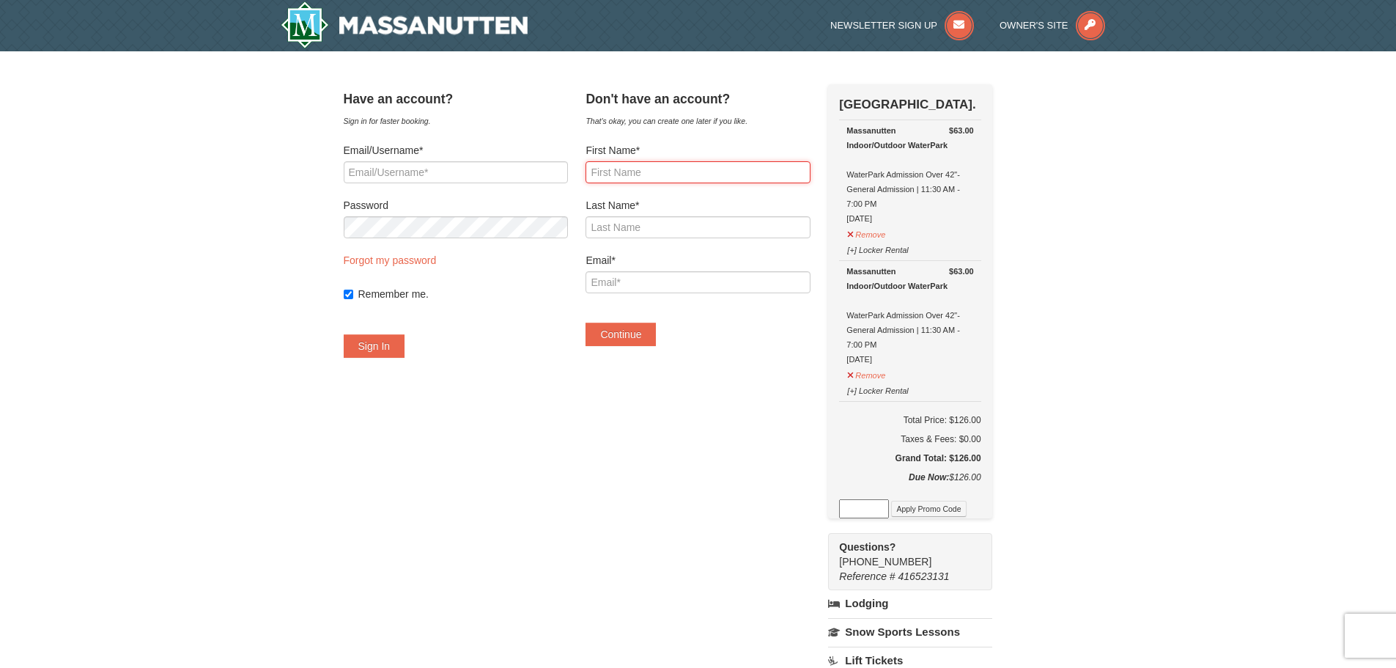
click at [673, 174] on input "First Name*" at bounding box center [698, 172] width 224 height 22
type input "Bobbi"
type input "Watsoon"
type input "[EMAIL_ADDRESS][DOMAIN_NAME]"
click at [648, 347] on div "Don't have an account? That's okay, you can create one later if you like. First…" at bounding box center [698, 222] width 224 height 276
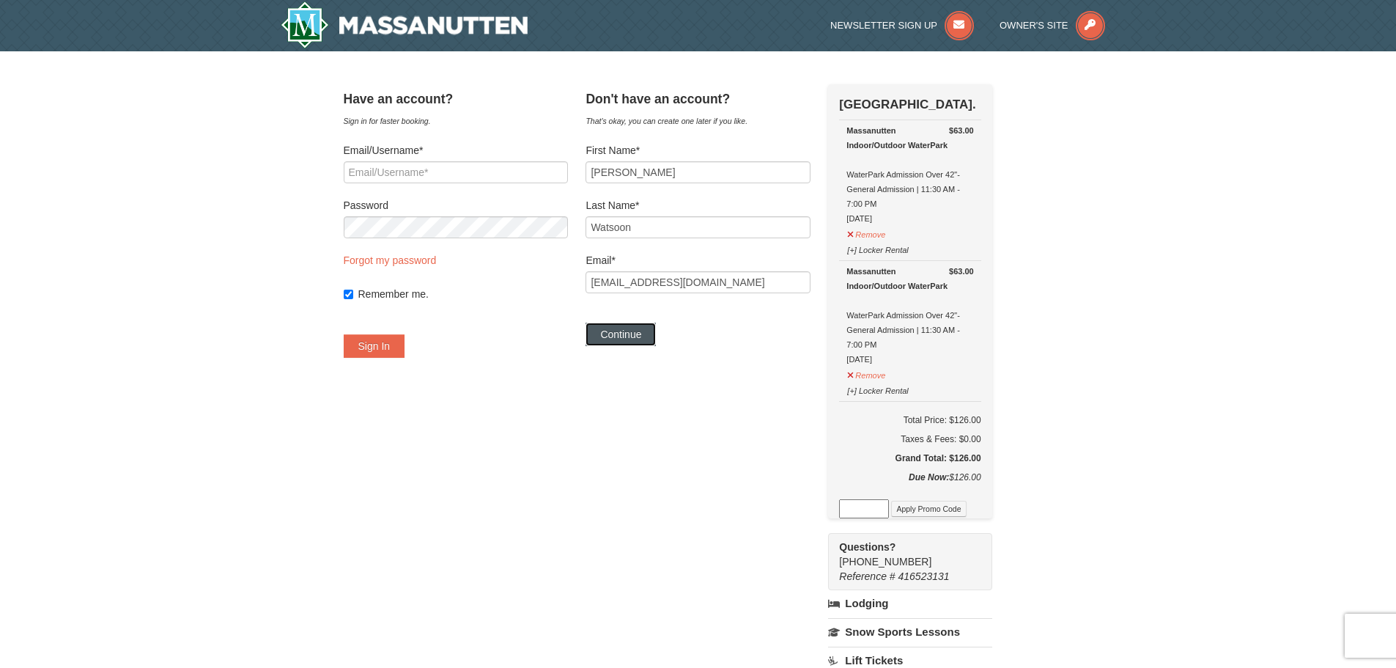
click at [642, 339] on button "Continue" at bounding box center [621, 334] width 70 height 23
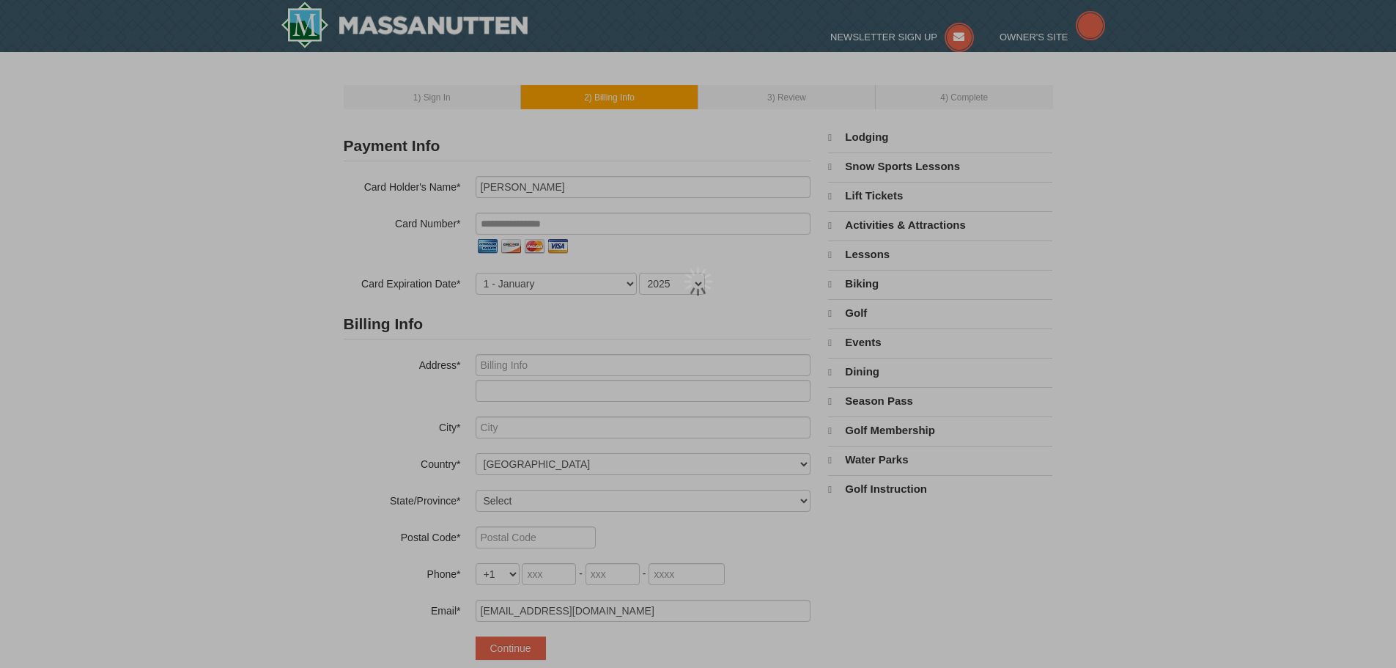
select select "10"
